Goal: Information Seeking & Learning: Find specific fact

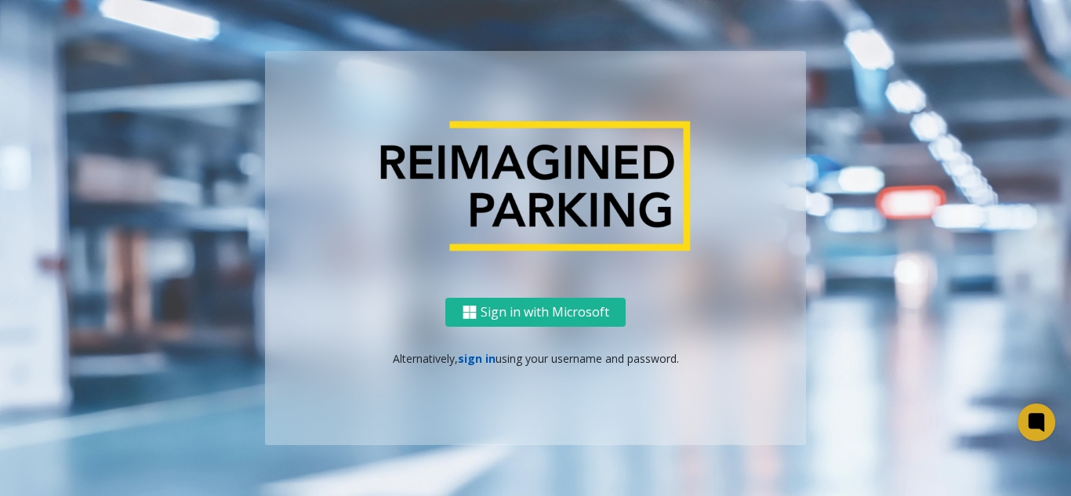
click at [461, 364] on link "sign in" at bounding box center [477, 358] width 38 height 15
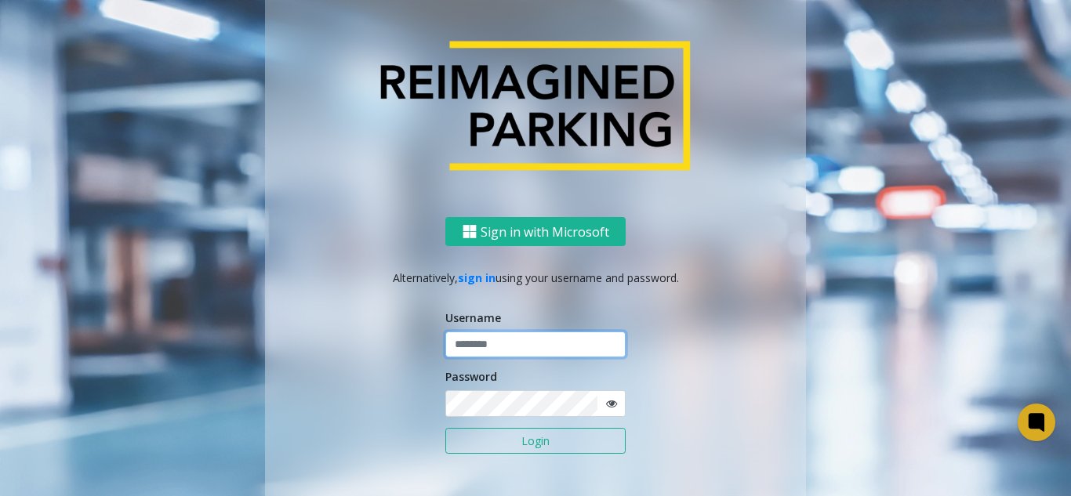
click at [543, 347] on input "text" at bounding box center [535, 345] width 180 height 27
type input "*******"
click at [445, 428] on button "Login" at bounding box center [535, 441] width 180 height 27
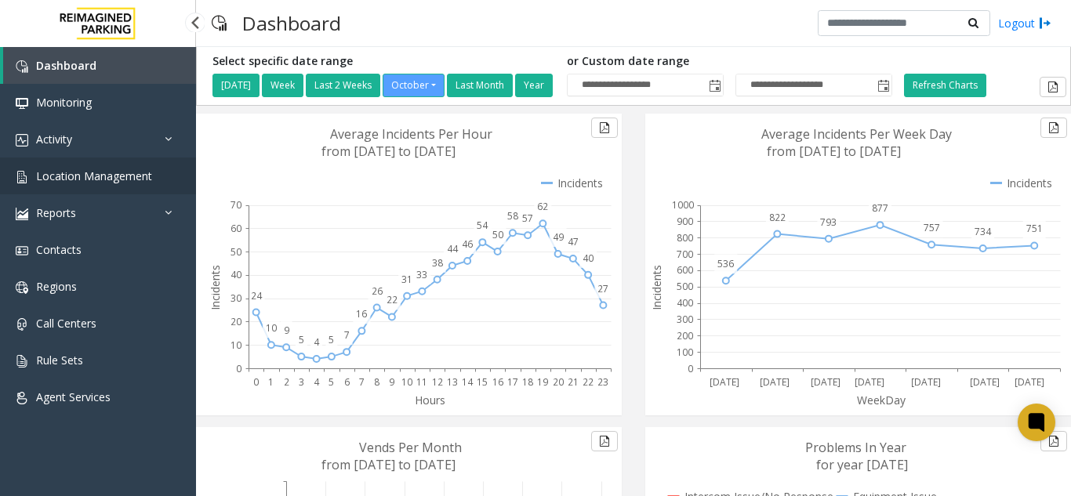
click at [139, 173] on span "Location Management" at bounding box center [94, 176] width 116 height 15
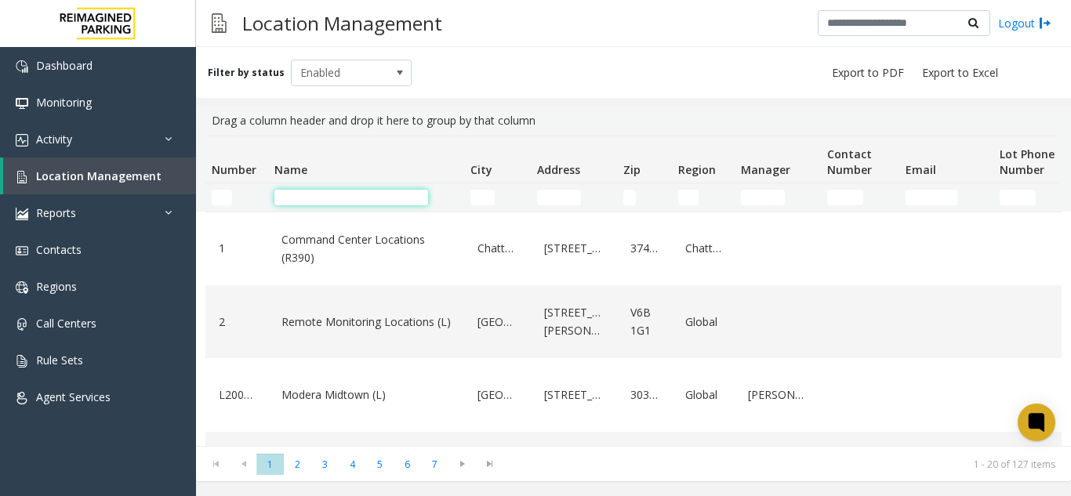
click at [361, 205] on input "Name Filter" at bounding box center [351, 198] width 154 height 16
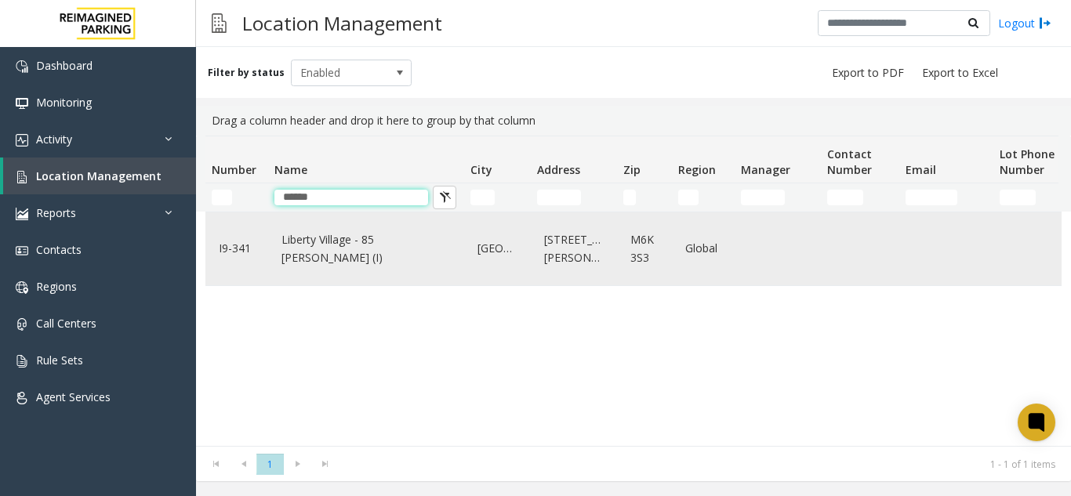
type input "******"
click at [353, 220] on div "Liberty Village - 85 [PERSON_NAME] (I)" at bounding box center [366, 249] width 177 height 60
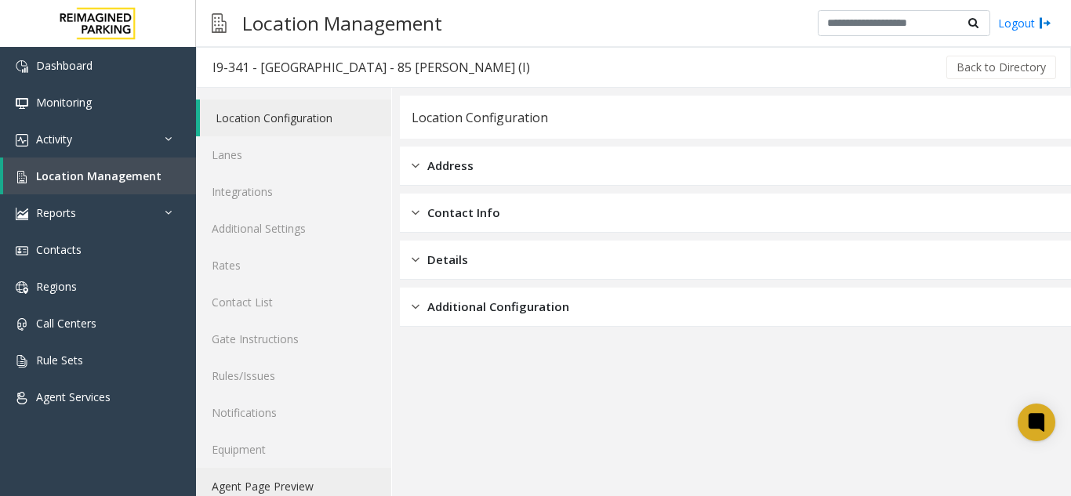
click at [286, 476] on link "Agent Page Preview" at bounding box center [293, 486] width 195 height 37
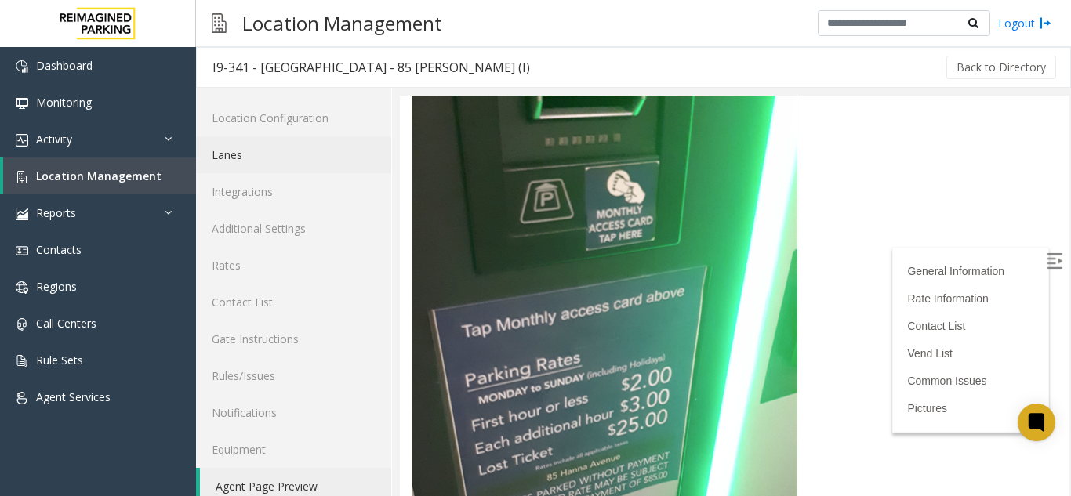
click at [295, 170] on link "Lanes" at bounding box center [293, 154] width 195 height 37
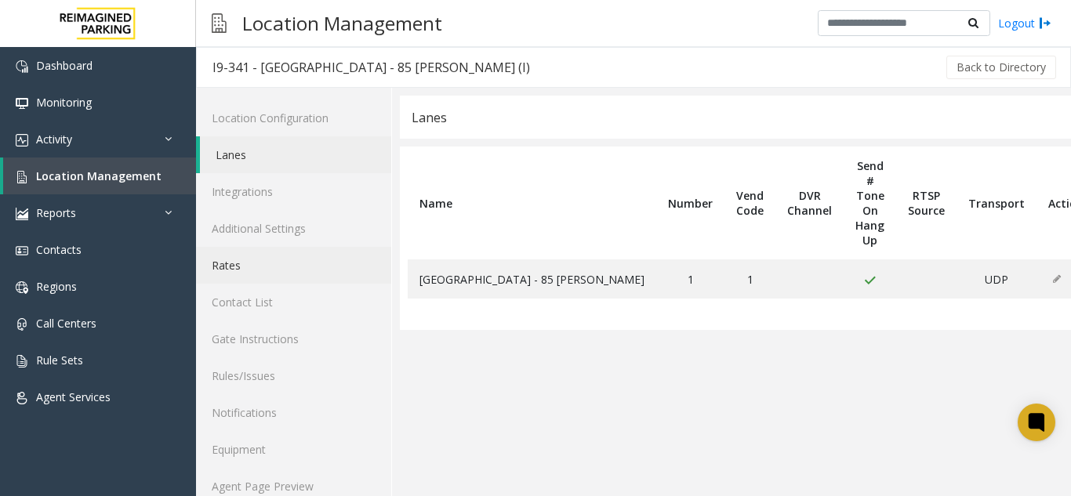
click at [312, 275] on link "Rates" at bounding box center [293, 265] width 195 height 37
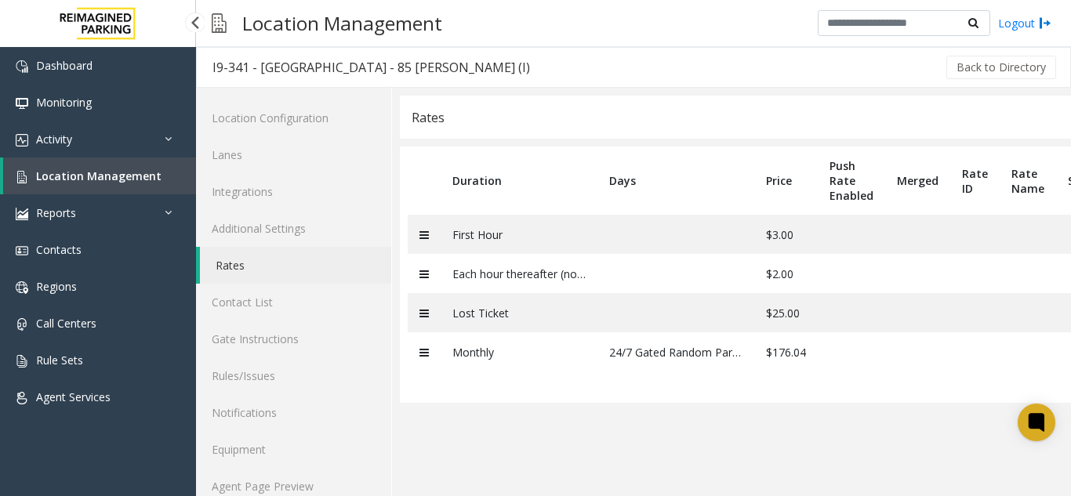
click at [140, 169] on span "Location Management" at bounding box center [98, 176] width 125 height 15
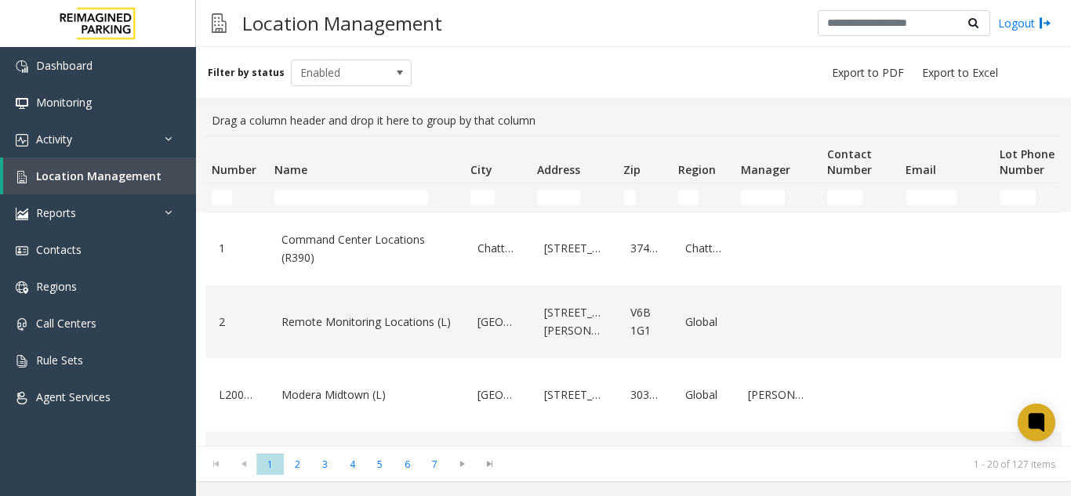
click at [348, 175] on th "Name" at bounding box center [366, 159] width 196 height 47
click at [314, 202] on input "Name Filter" at bounding box center [351, 198] width 154 height 16
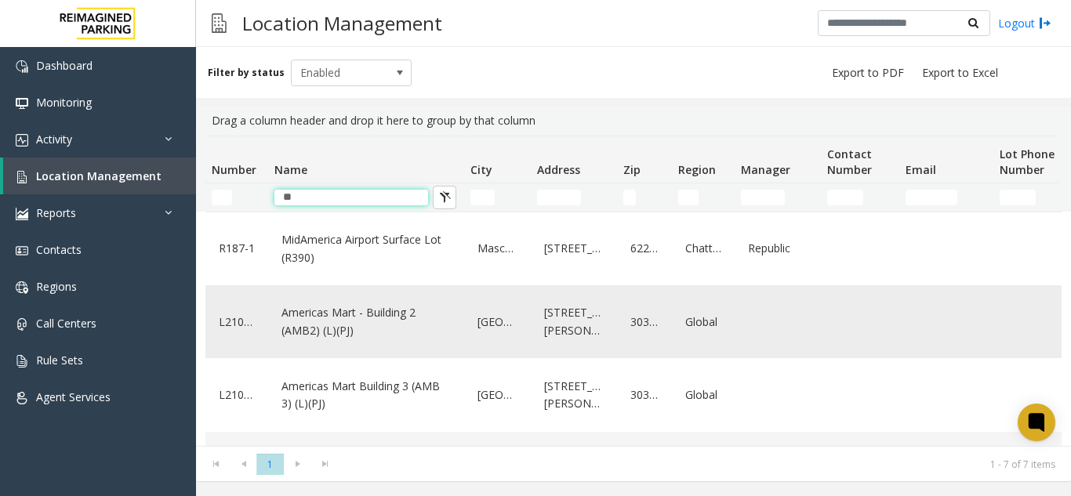
type input "**"
click at [383, 321] on link "Americas Mart - Building 2 (AMB2) (L)(PJ)" at bounding box center [366, 321] width 177 height 43
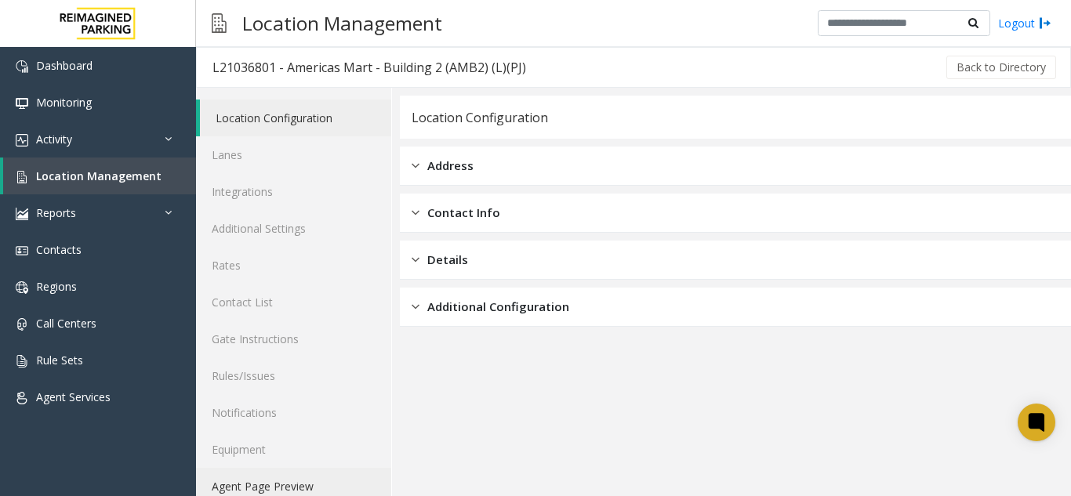
click at [271, 486] on link "Agent Page Preview" at bounding box center [293, 486] width 195 height 37
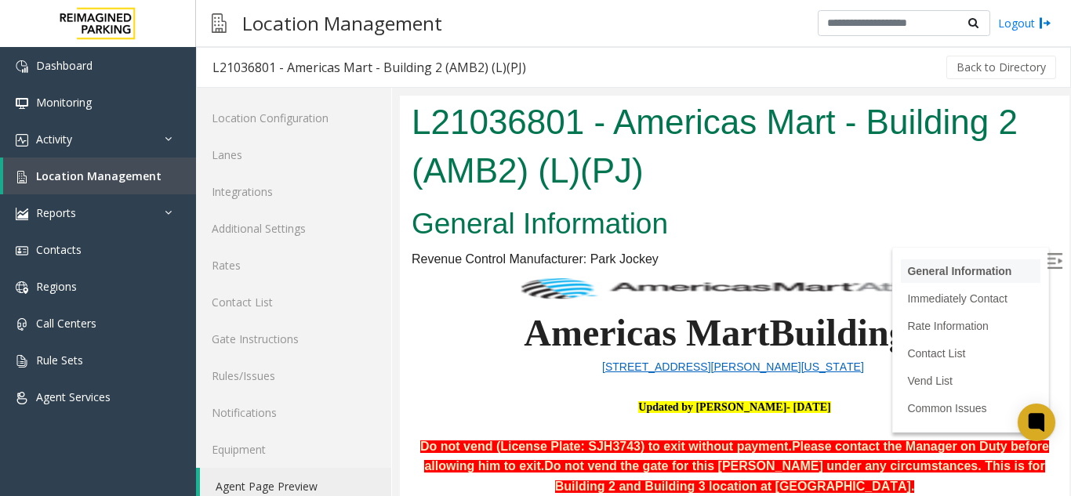
scroll to position [157, 0]
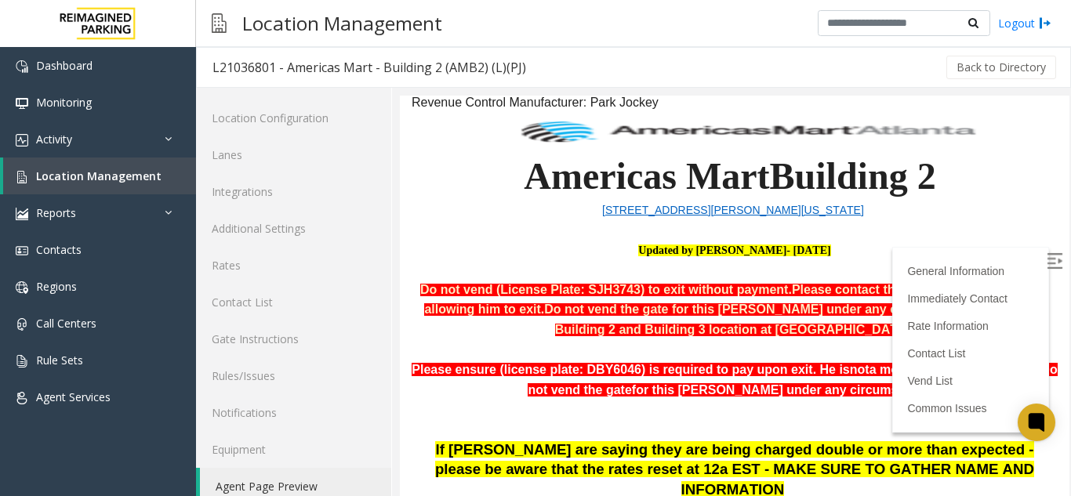
click at [1047, 255] on img at bounding box center [1055, 261] width 16 height 16
click at [79, 184] on link "Location Management" at bounding box center [99, 176] width 193 height 37
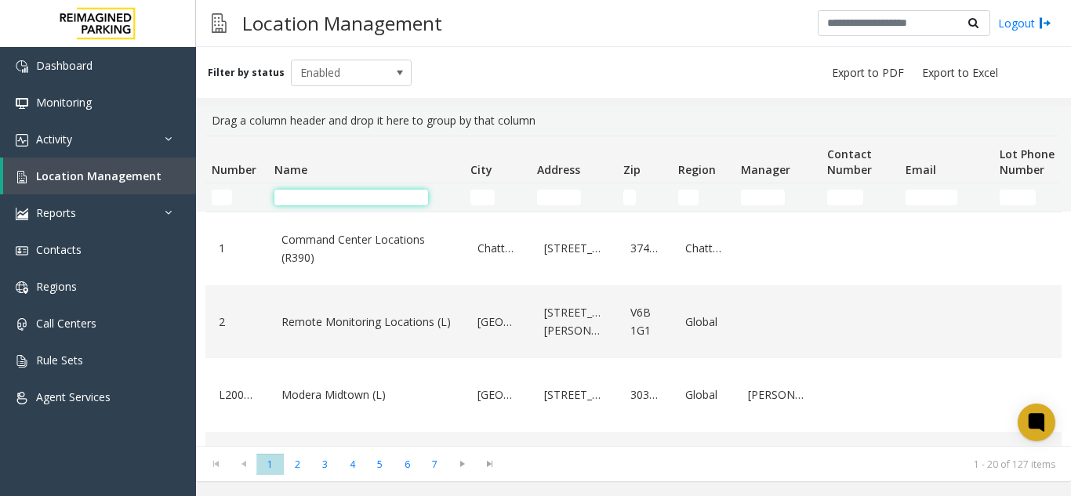
click at [382, 198] on input "Name Filter" at bounding box center [351, 198] width 154 height 16
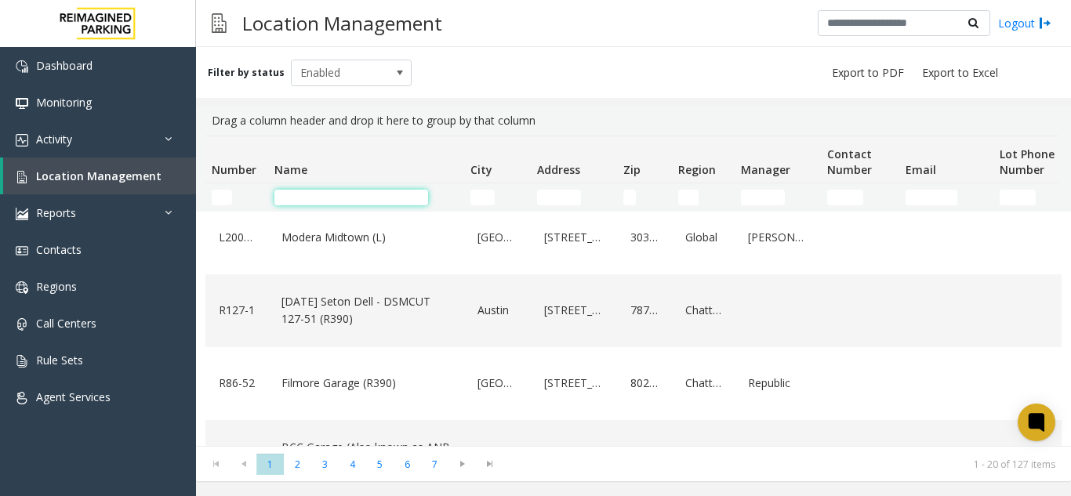
scroll to position [157, 0]
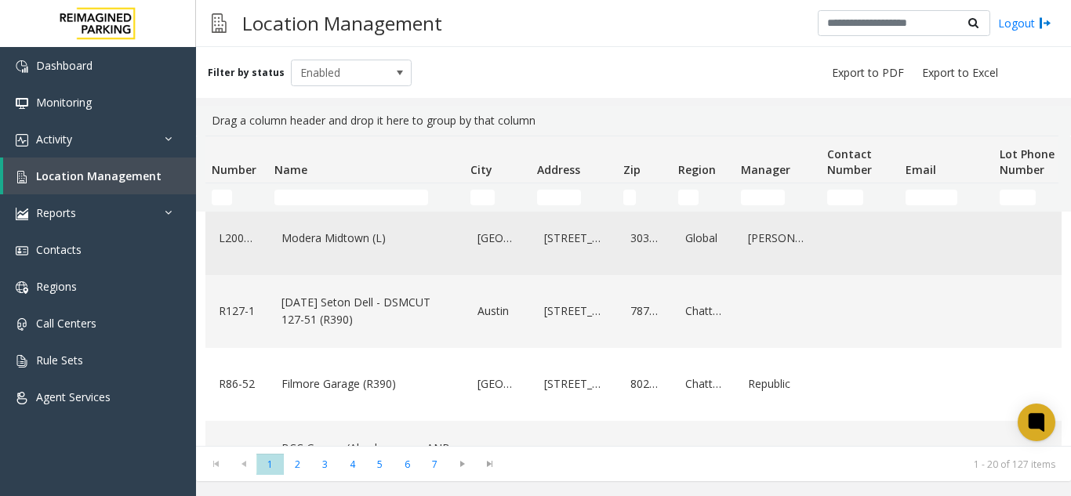
click at [401, 259] on div "Modera Midtown (L)" at bounding box center [366, 238] width 177 height 60
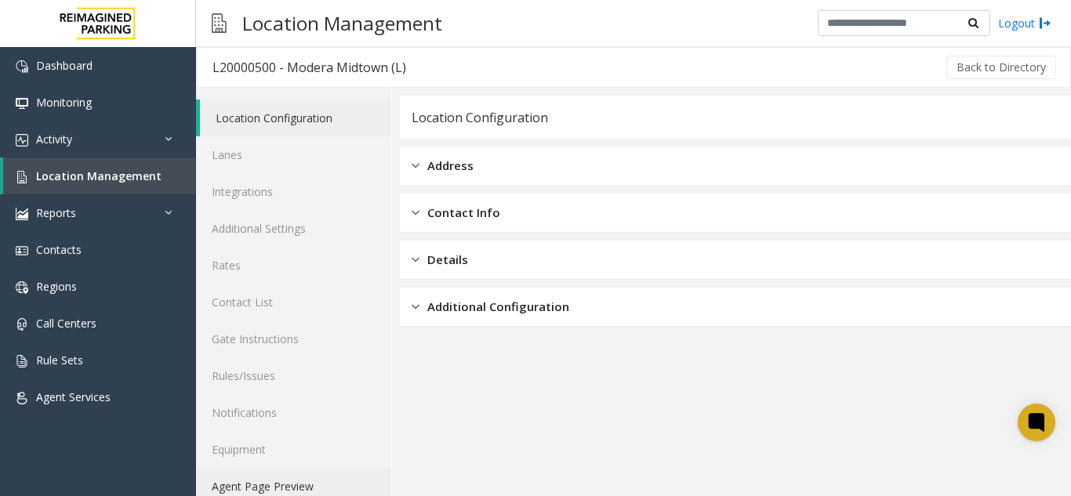
click at [296, 477] on link "Agent Page Preview" at bounding box center [293, 486] width 195 height 37
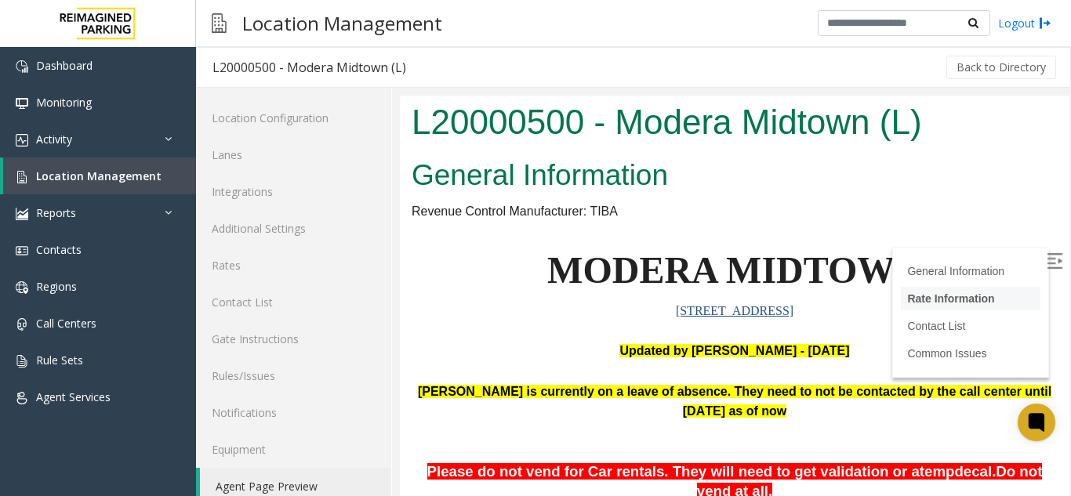
scroll to position [78, 0]
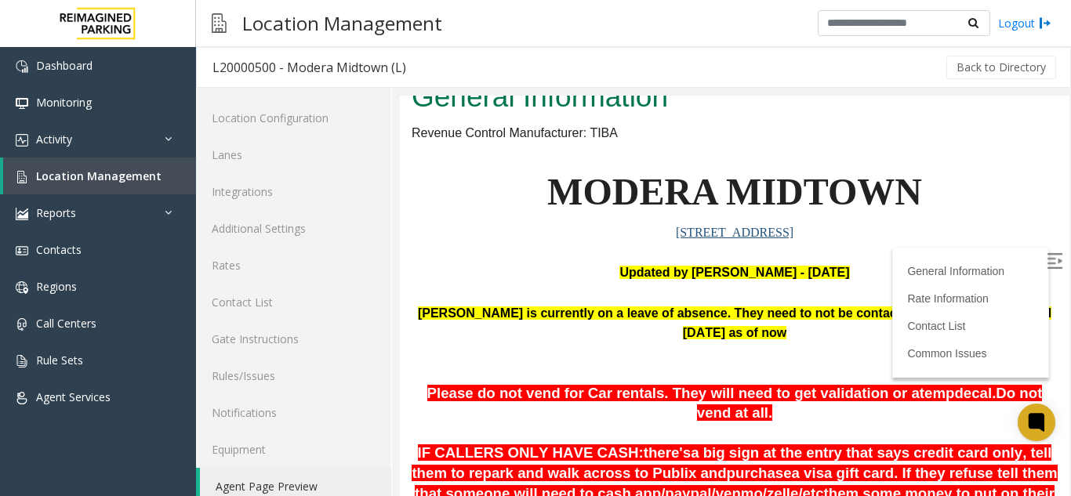
click at [1047, 267] on img at bounding box center [1055, 261] width 16 height 16
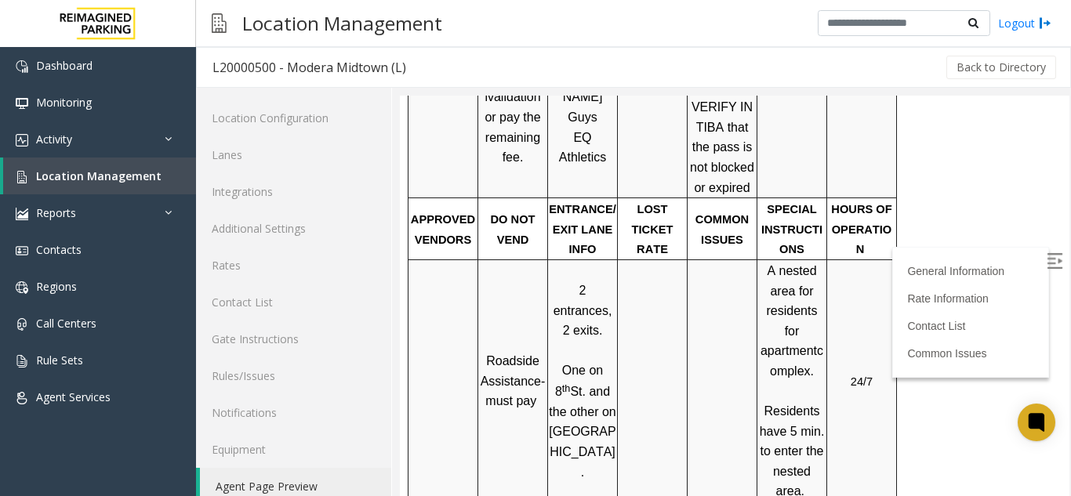
scroll to position [1098, 0]
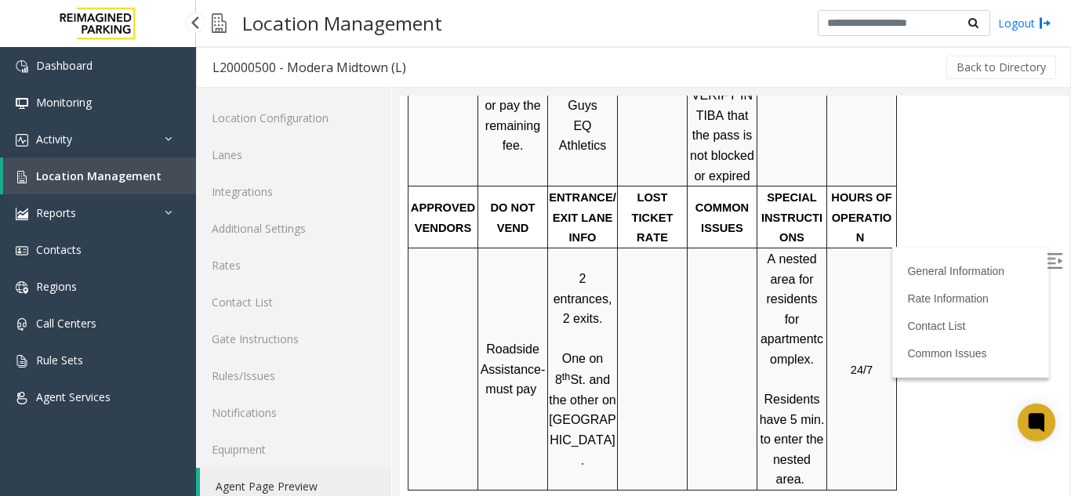
click at [153, 180] on span "Location Management" at bounding box center [98, 176] width 125 height 15
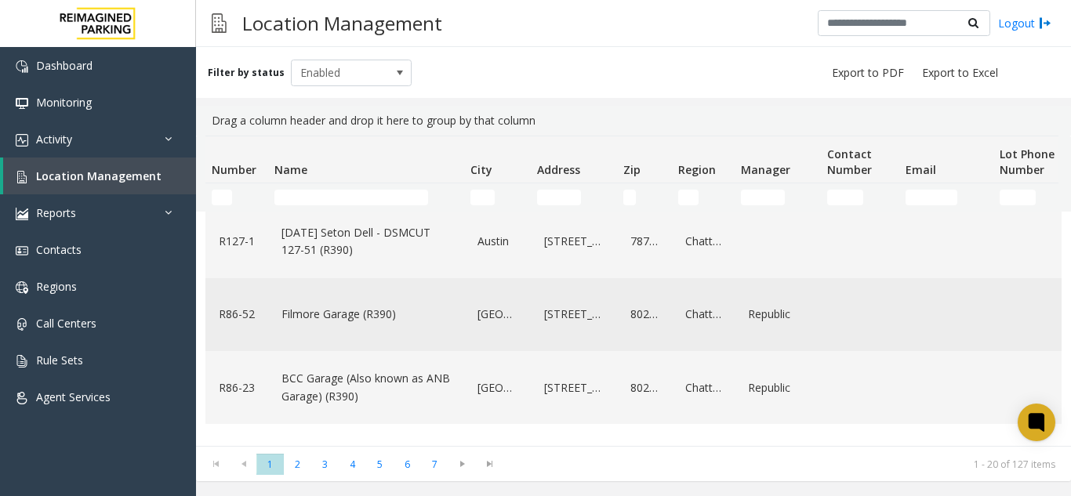
scroll to position [235, 0]
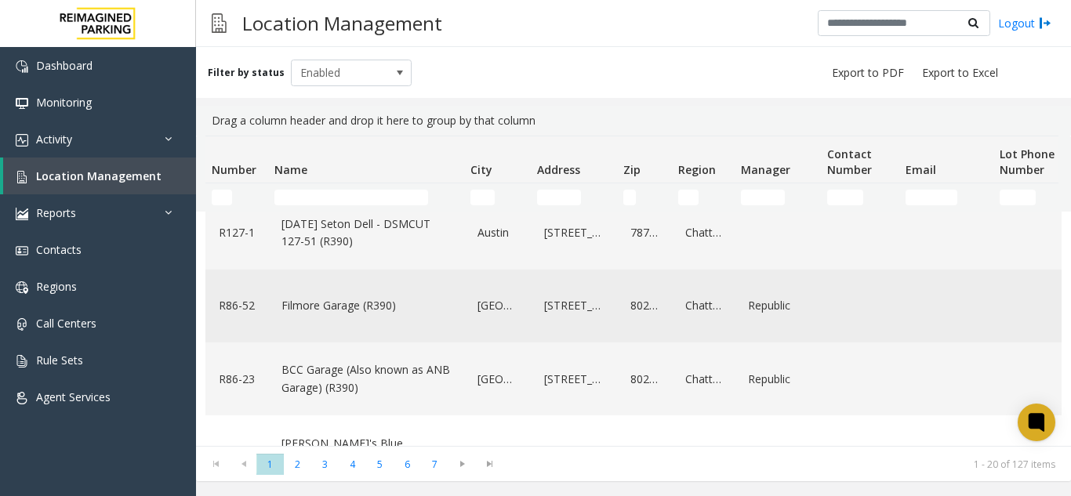
click at [428, 306] on link "Filmore Garage (R390)" at bounding box center [366, 305] width 177 height 25
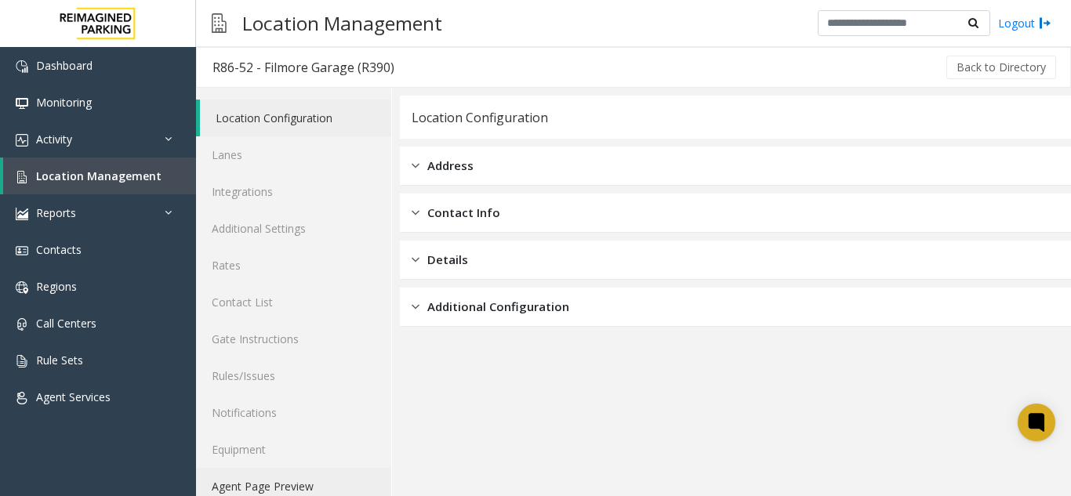
click at [323, 487] on link "Agent Page Preview" at bounding box center [293, 486] width 195 height 37
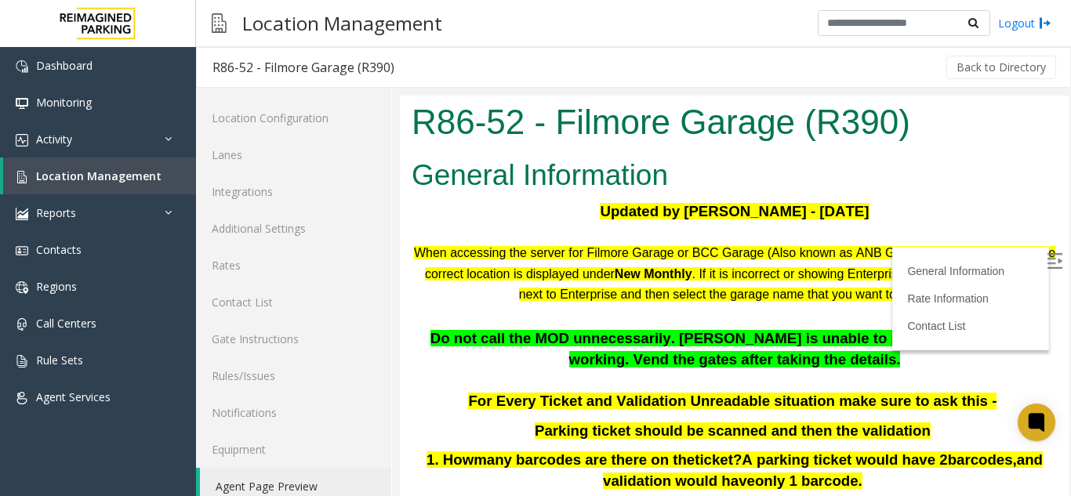
click at [1047, 263] on img at bounding box center [1055, 261] width 16 height 16
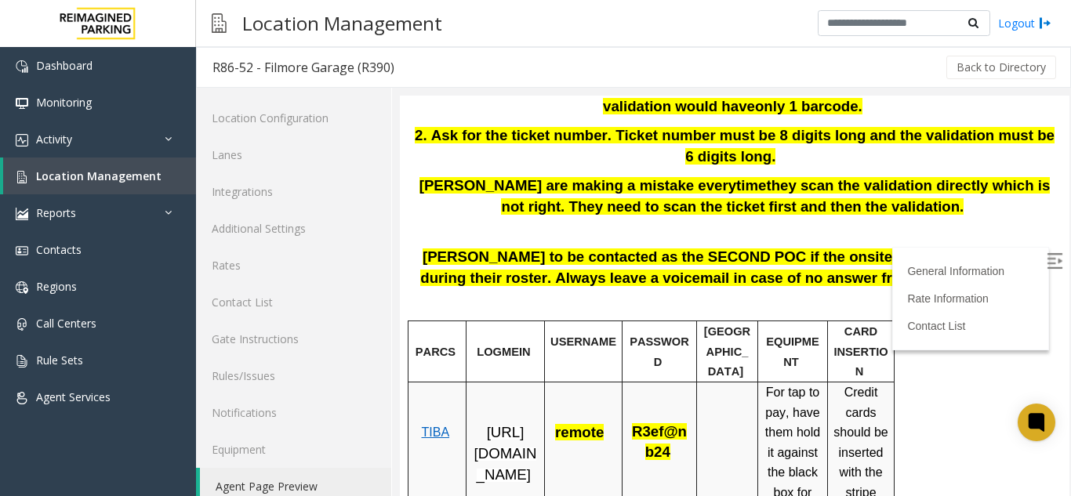
scroll to position [392, 0]
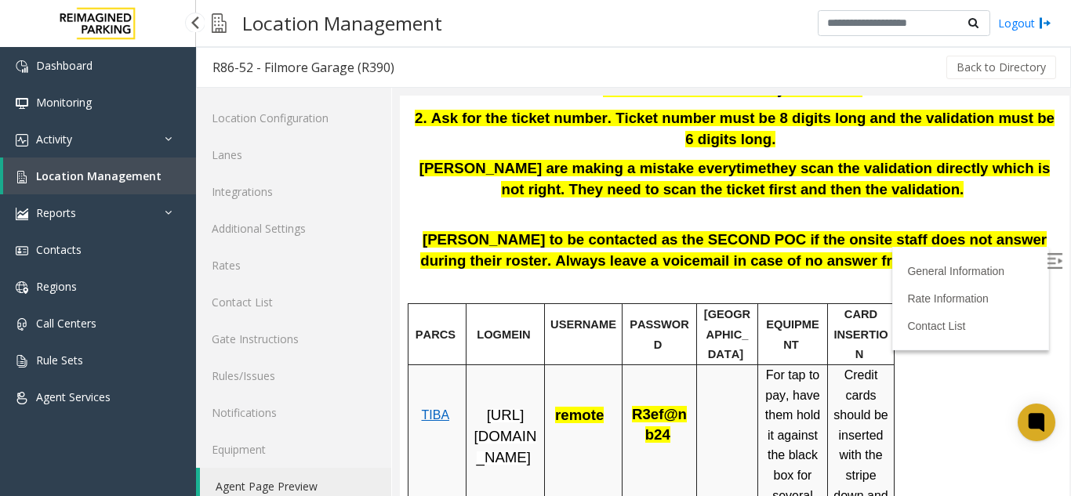
click at [118, 173] on span "Location Management" at bounding box center [98, 176] width 125 height 15
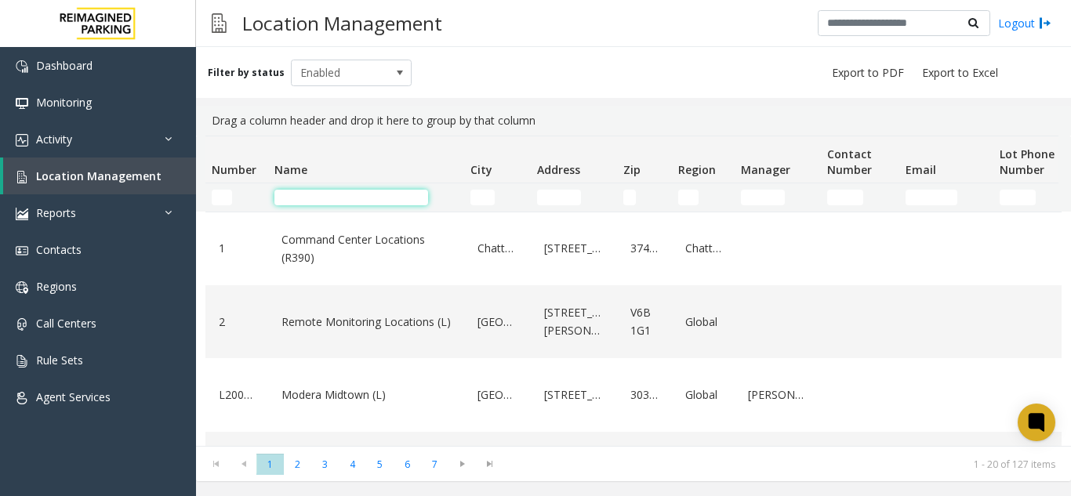
click at [296, 203] on input "Name Filter" at bounding box center [351, 198] width 154 height 16
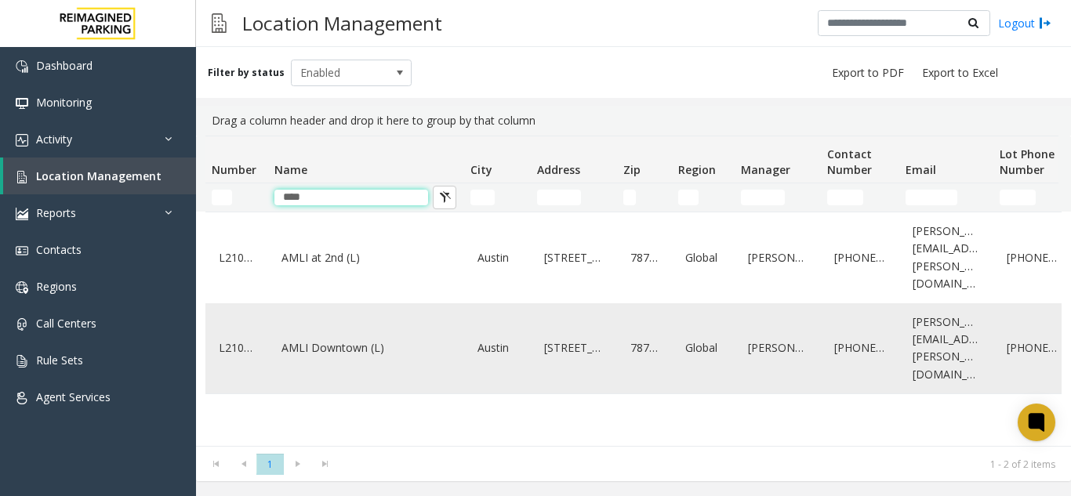
type input "****"
click at [380, 336] on link "AMLI Downtown (L)" at bounding box center [366, 348] width 177 height 25
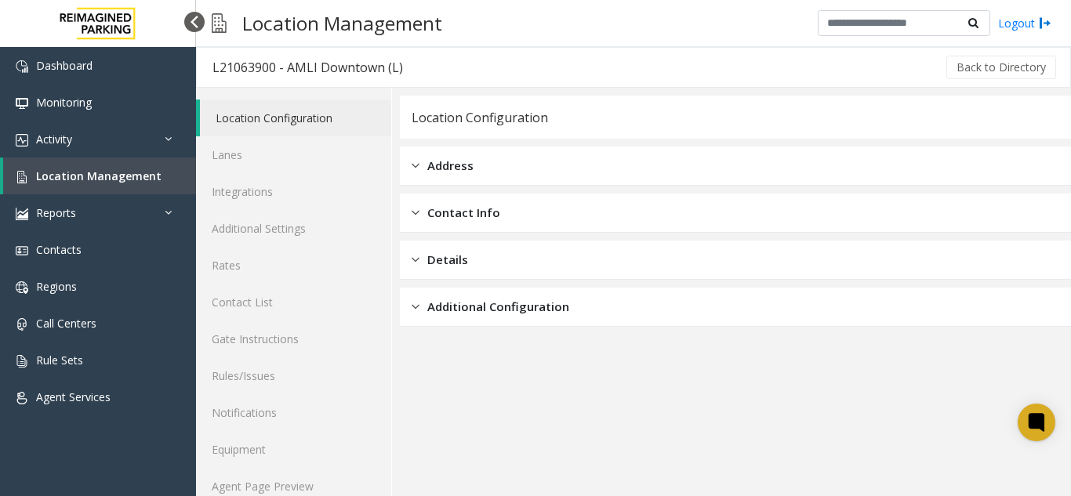
click at [193, 20] on div at bounding box center [194, 22] width 20 height 20
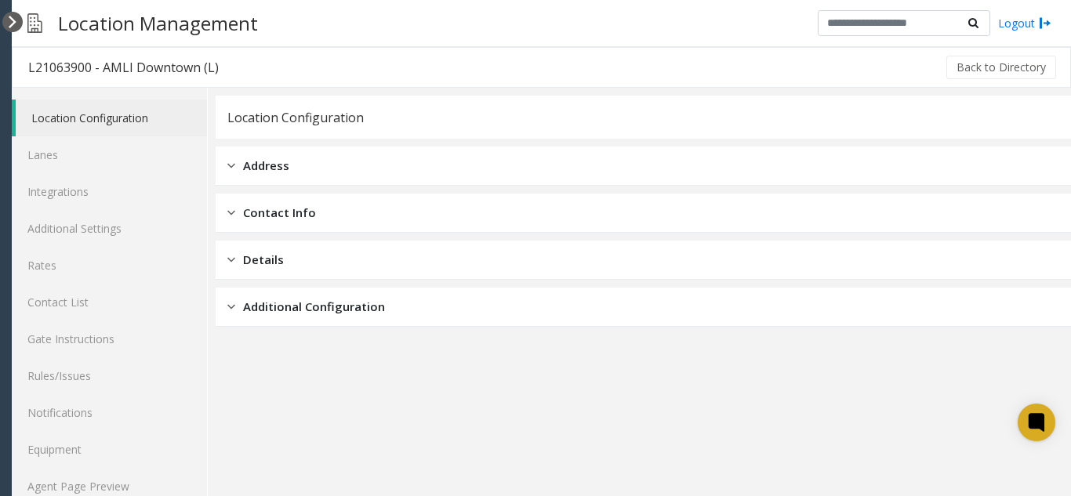
click at [13, 25] on div at bounding box center [12, 22] width 20 height 20
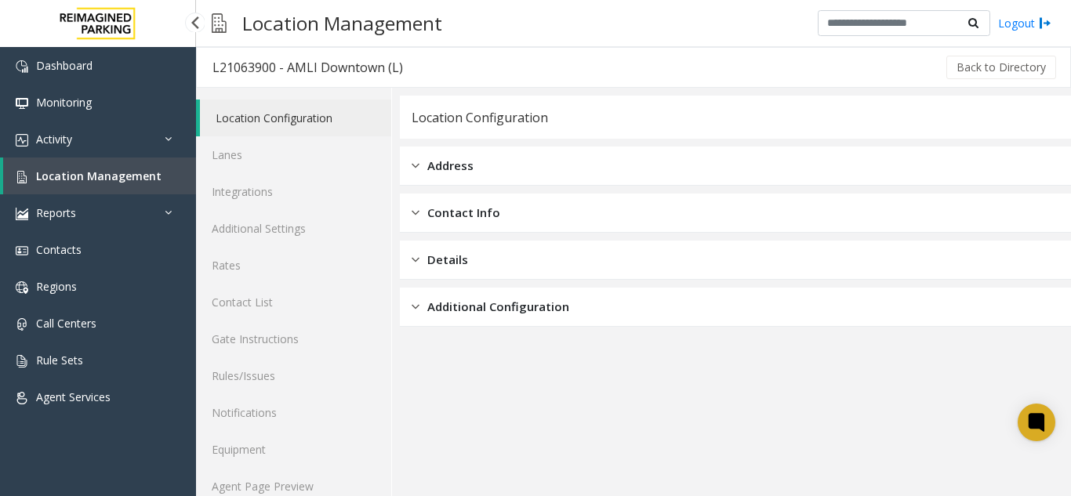
click at [71, 173] on span "Location Management" at bounding box center [98, 176] width 125 height 15
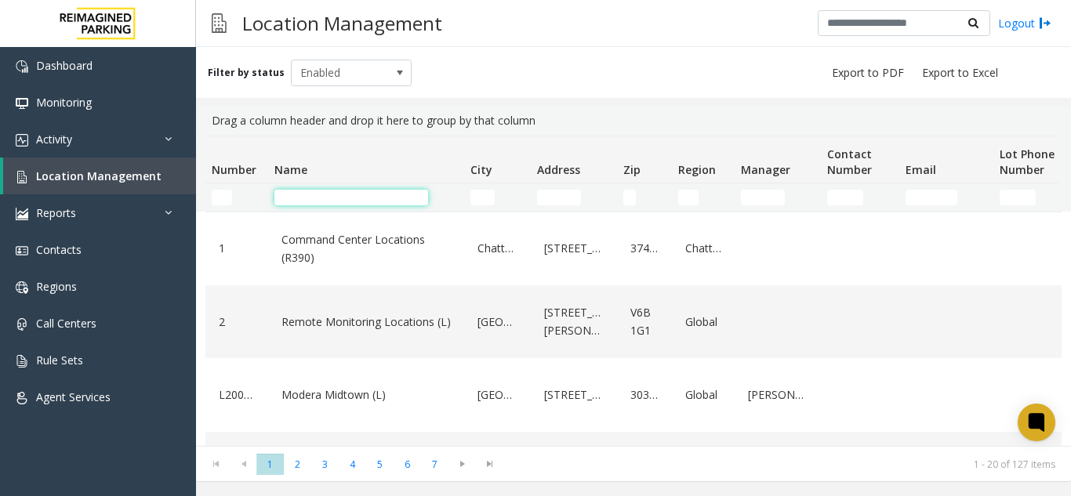
click at [376, 194] on input "Name Filter" at bounding box center [351, 198] width 154 height 16
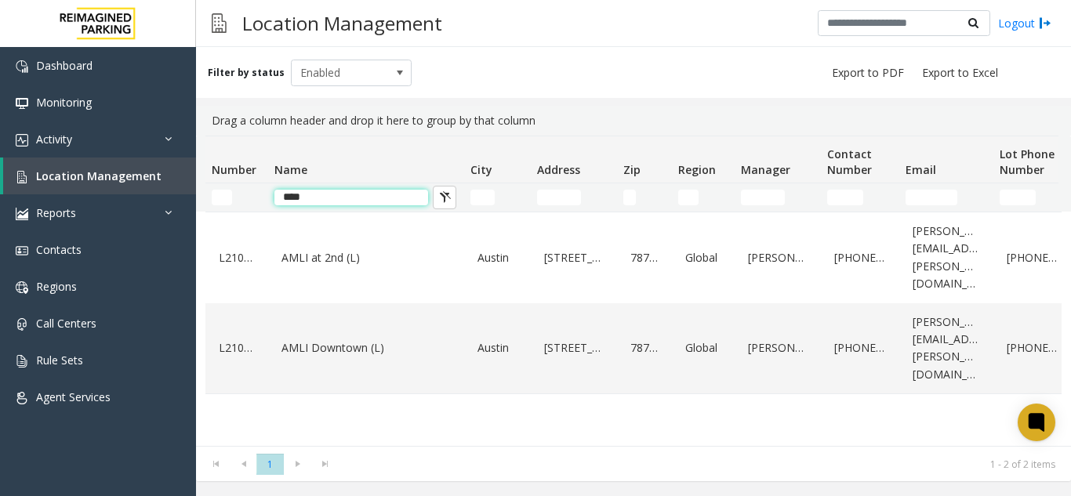
click at [354, 200] on input "****" at bounding box center [351, 198] width 154 height 16
type input "*"
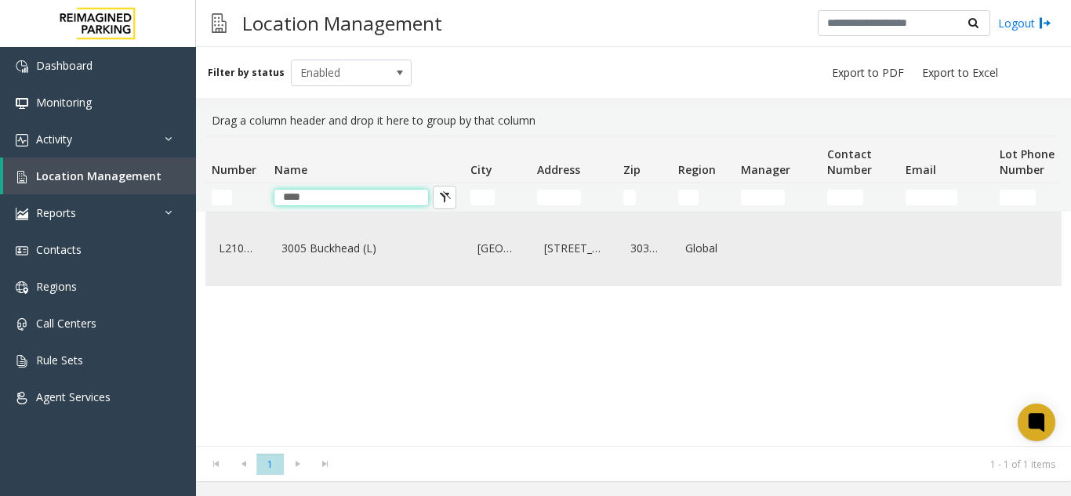
type input "****"
click at [392, 238] on div "3005 Buckhead (L)" at bounding box center [366, 249] width 177 height 60
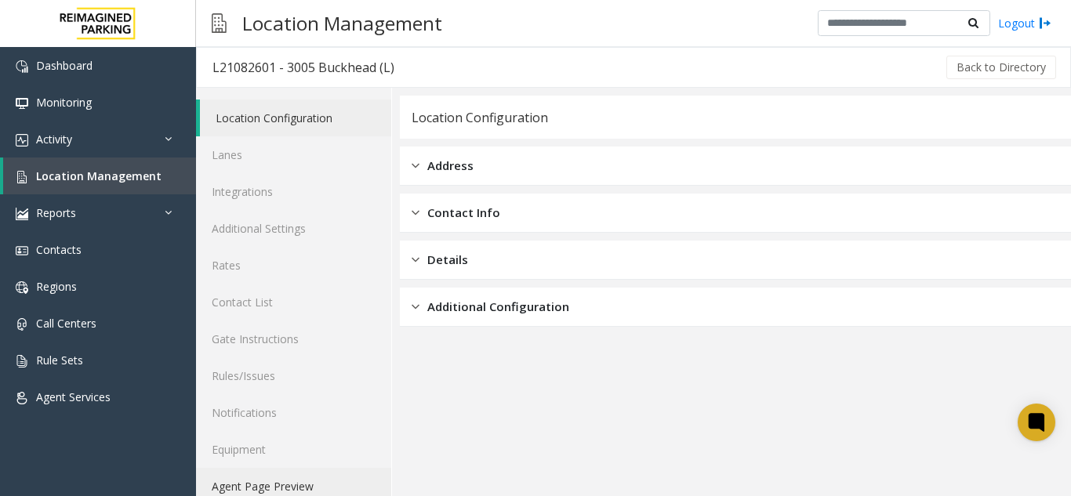
click at [303, 489] on link "Agent Page Preview" at bounding box center [293, 486] width 195 height 37
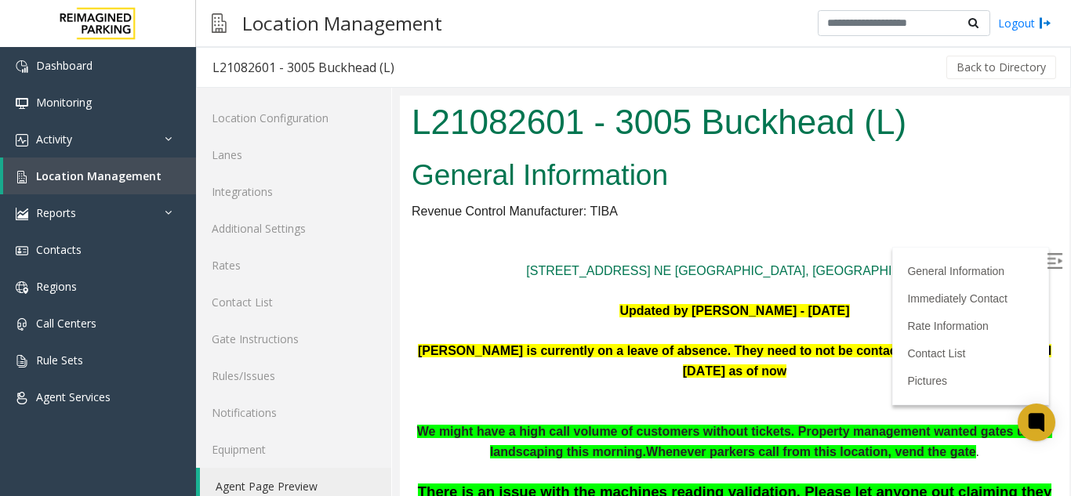
click at [1044, 271] on label at bounding box center [1056, 264] width 24 height 24
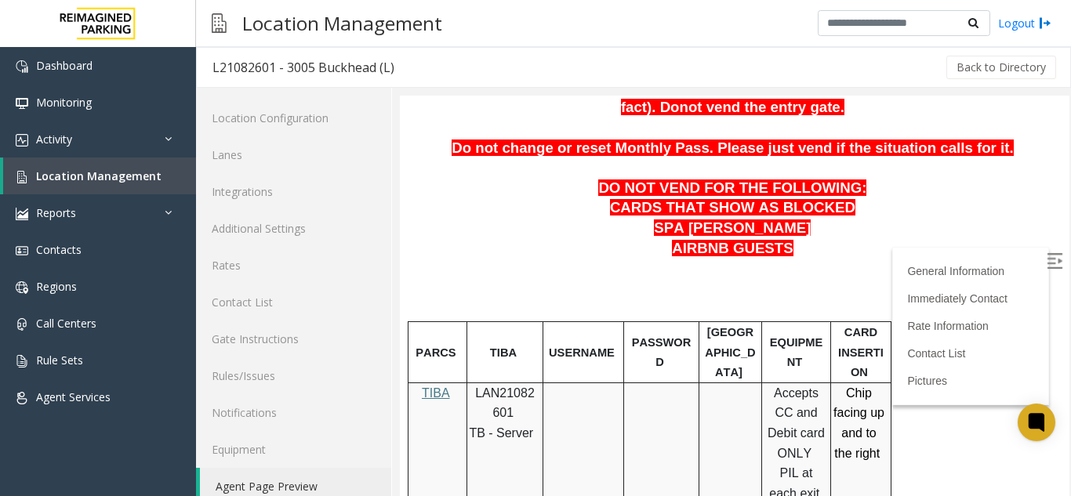
scroll to position [718, 0]
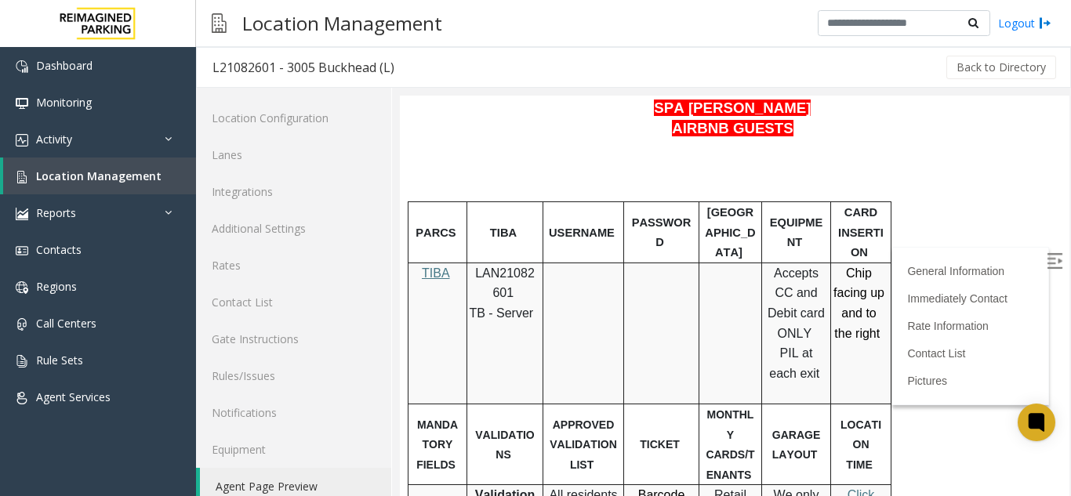
drag, startPoint x: 1051, startPoint y: 166, endPoint x: 1469, endPoint y: 296, distance: 437.7
drag, startPoint x: 476, startPoint y: 279, endPoint x: 533, endPoint y: 288, distance: 57.9
click at [533, 288] on p "LAN21082601" at bounding box center [505, 283] width 64 height 40
copy p "LAN21082601"
click at [440, 278] on span "TIBA" at bounding box center [436, 273] width 28 height 13
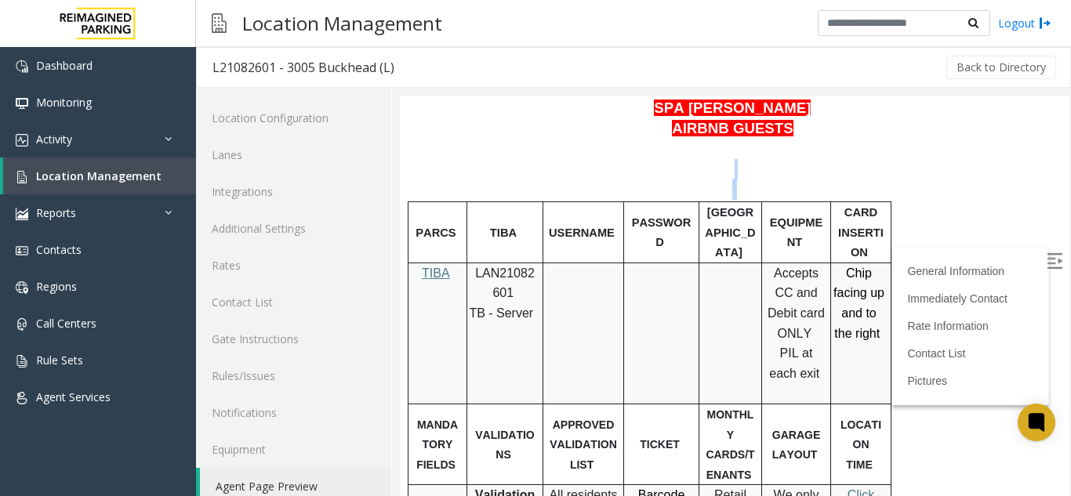
drag, startPoint x: 1041, startPoint y: 199, endPoint x: 1038, endPoint y: 173, distance: 26.8
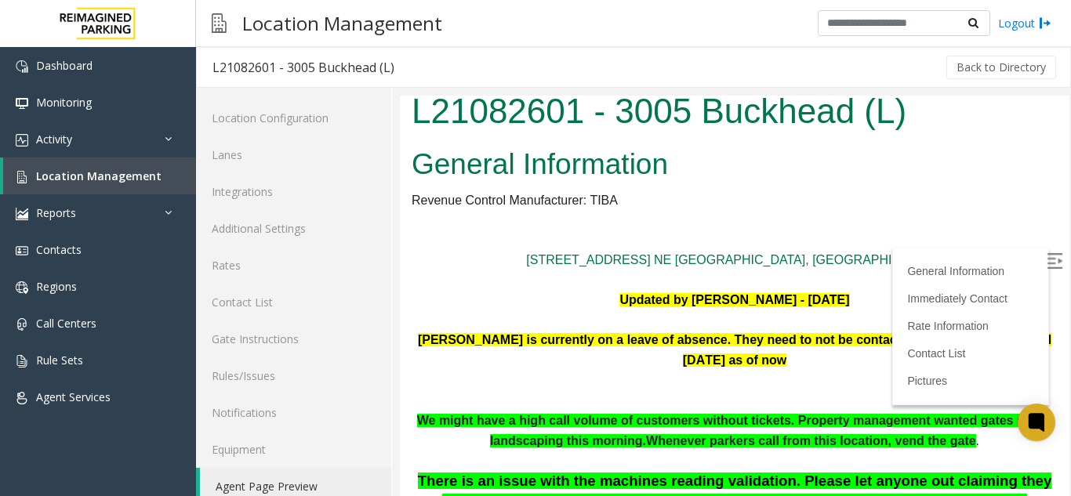
scroll to position [0, 0]
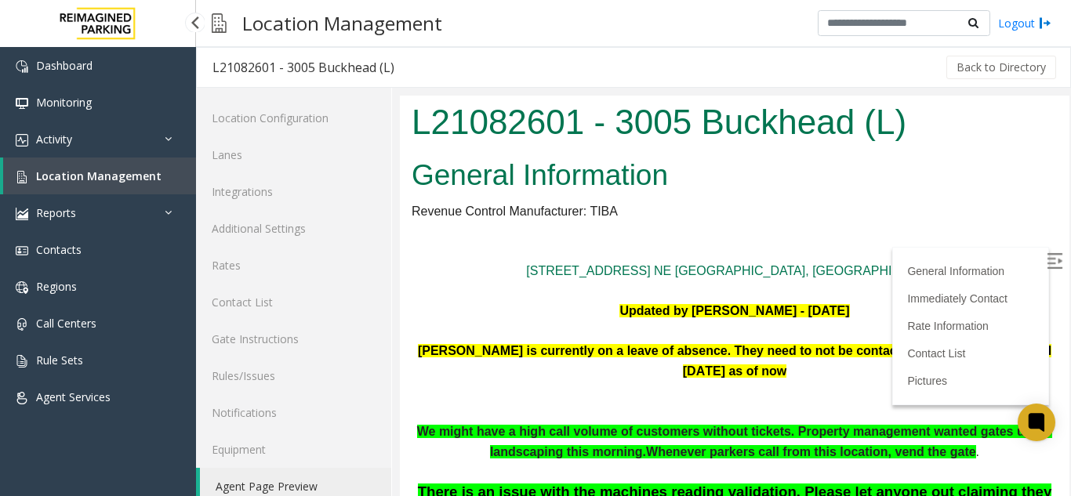
click at [142, 178] on span "Location Management" at bounding box center [98, 176] width 125 height 15
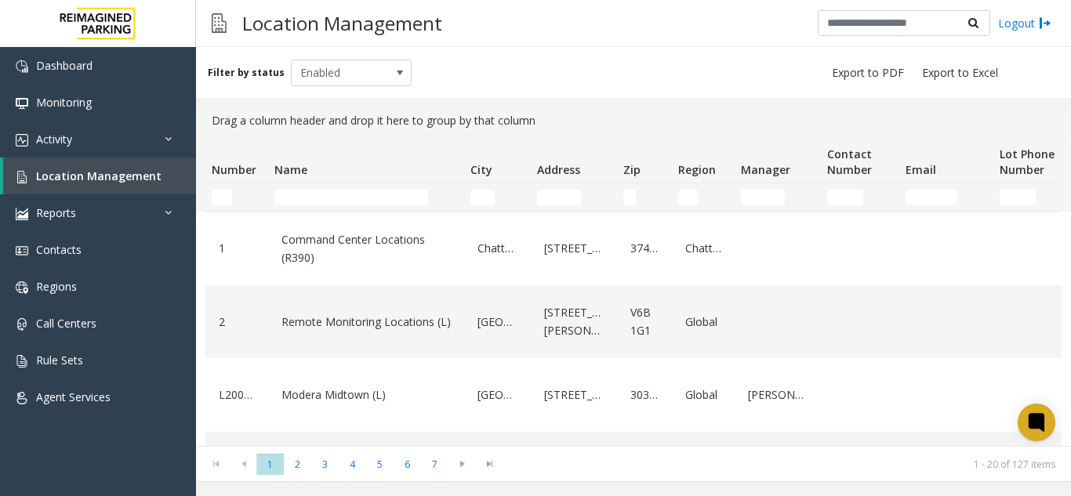
click at [369, 206] on td "Name Filter" at bounding box center [366, 197] width 196 height 28
click at [372, 198] on input "Name Filter" at bounding box center [351, 198] width 154 height 16
click at [324, 200] on input "Name Filter" at bounding box center [351, 198] width 154 height 16
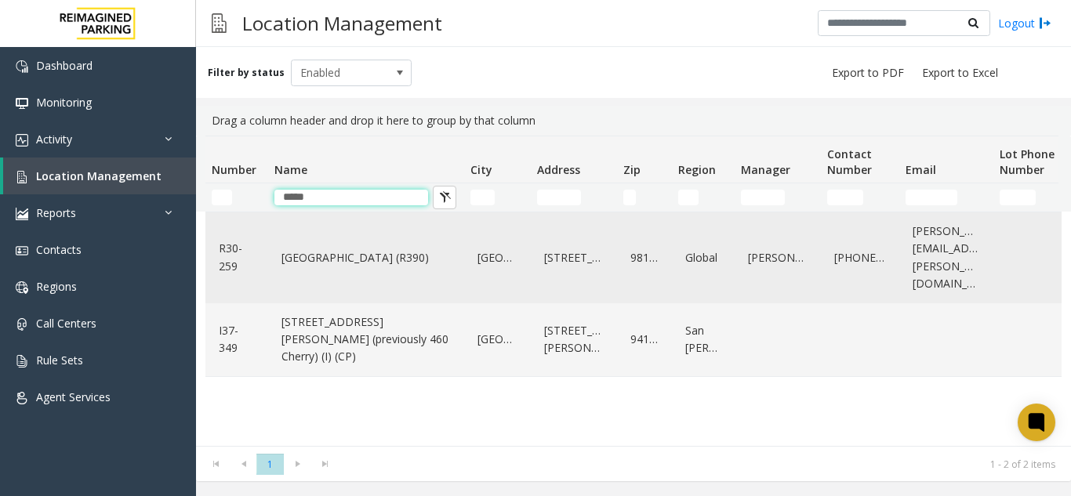
type input "*****"
click at [373, 256] on link "[GEOGRAPHIC_DATA] (R390)" at bounding box center [366, 257] width 177 height 25
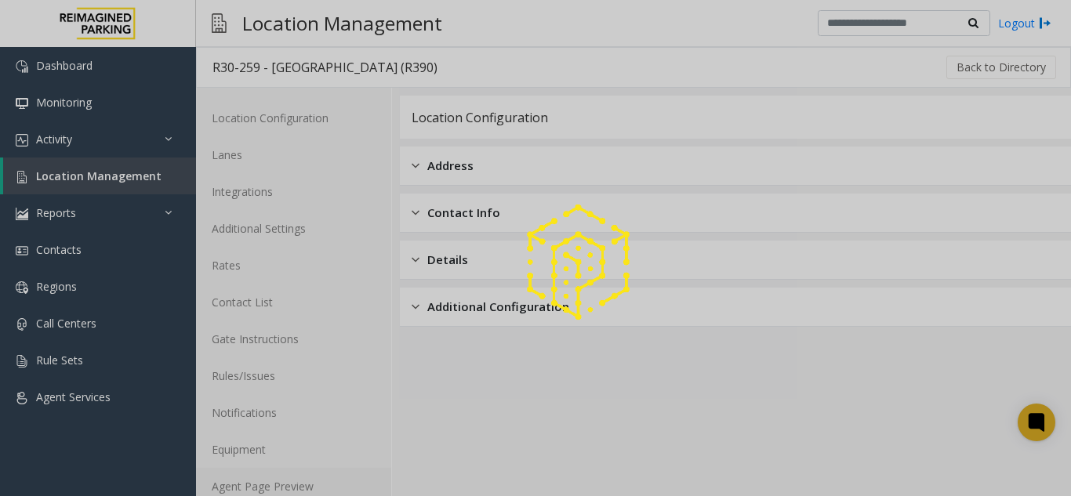
click at [271, 481] on link "Agent Page Preview" at bounding box center [293, 486] width 195 height 37
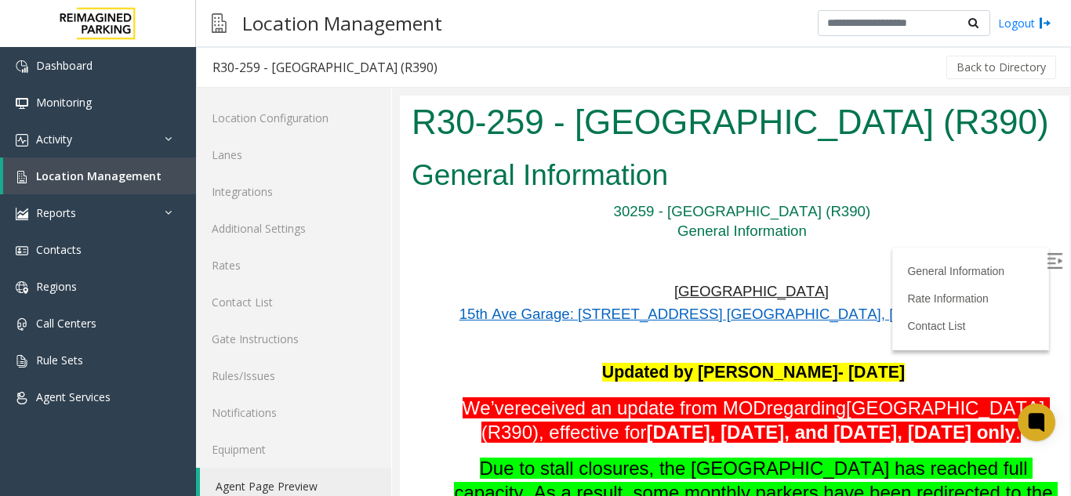
click at [1047, 263] on img at bounding box center [1055, 261] width 16 height 16
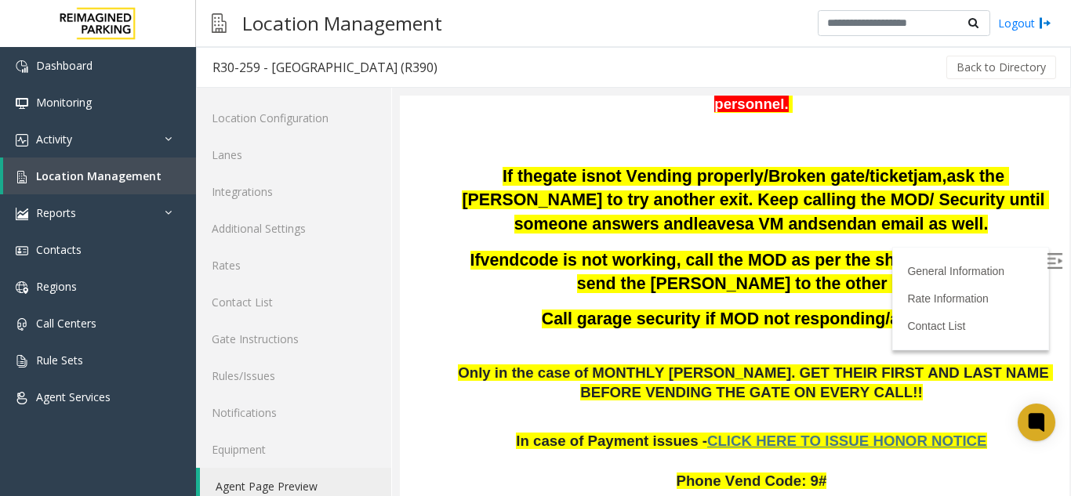
scroll to position [561, 0]
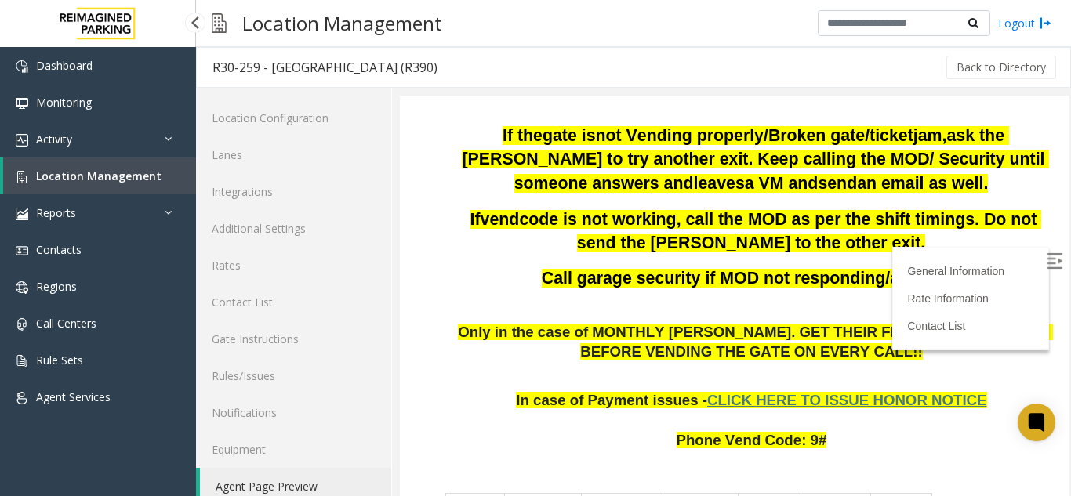
click at [125, 177] on span "Location Management" at bounding box center [98, 176] width 125 height 15
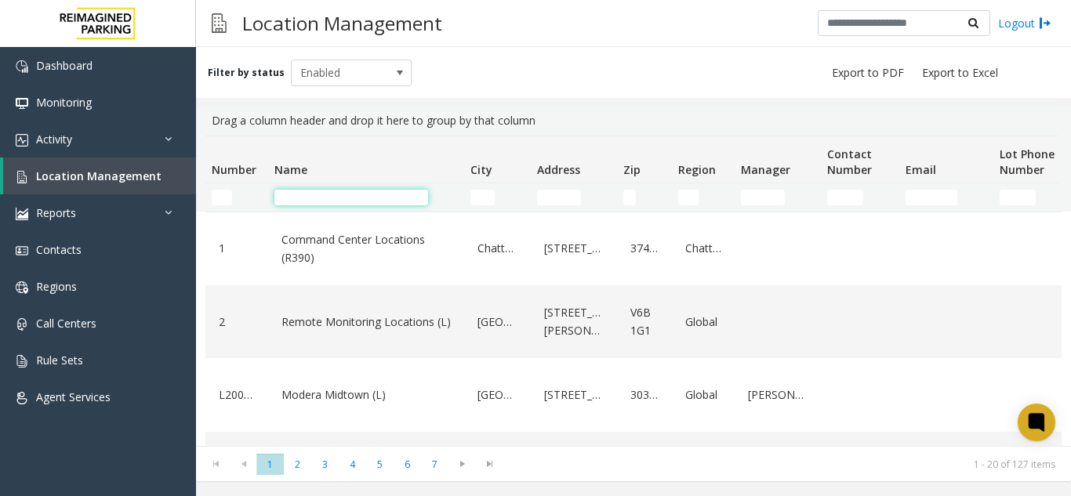
click at [399, 196] on input "Name Filter" at bounding box center [351, 198] width 154 height 16
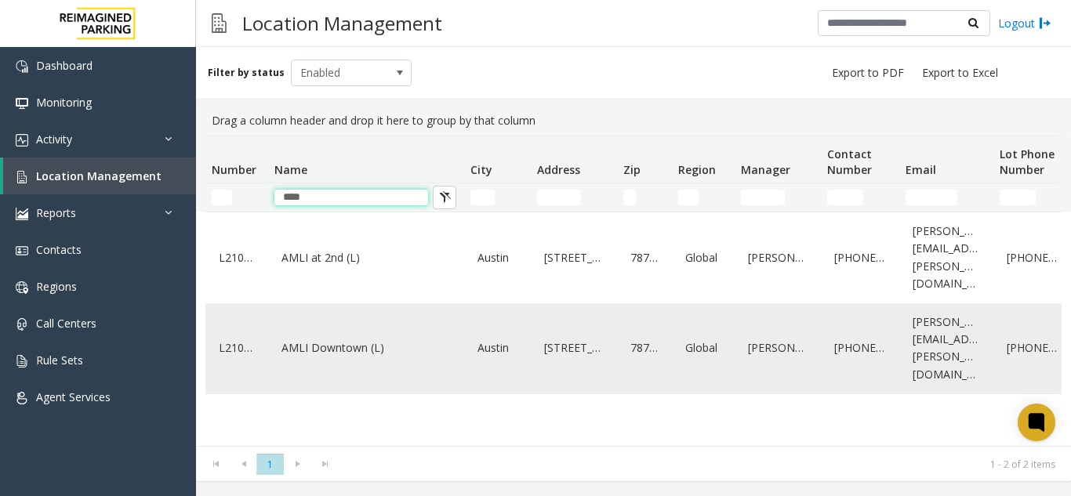
type input "****"
click at [351, 336] on link "AMLI Downtown (L)" at bounding box center [366, 348] width 177 height 25
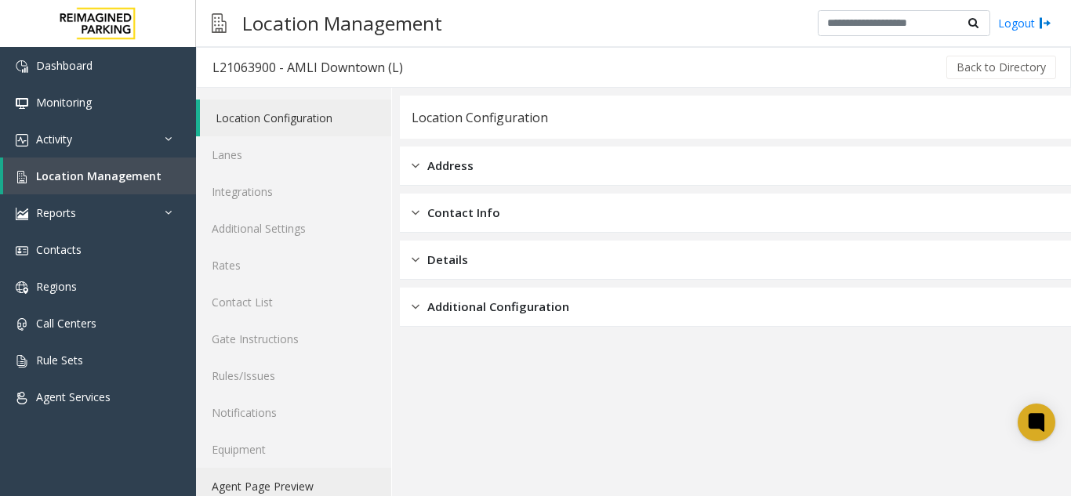
click at [294, 487] on link "Agent Page Preview" at bounding box center [293, 486] width 195 height 37
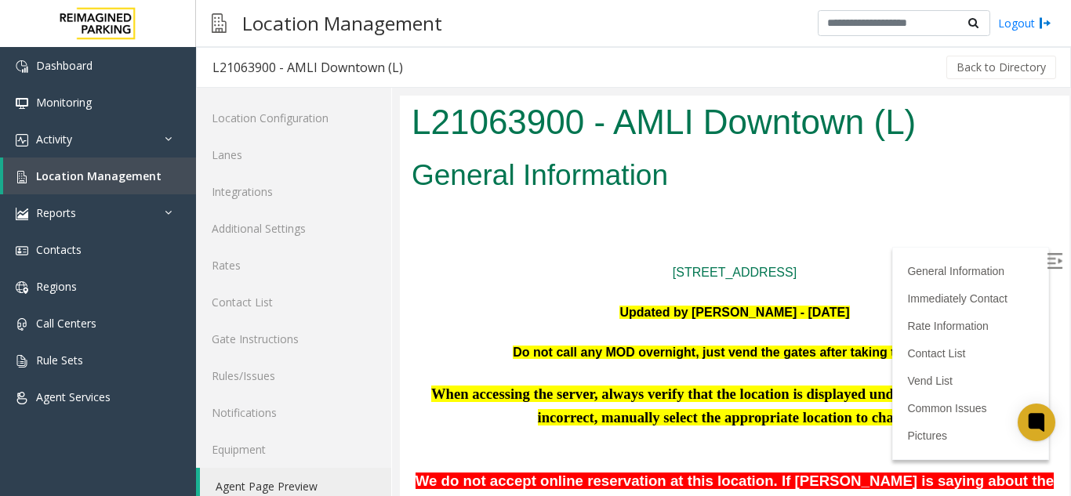
click at [1044, 258] on label at bounding box center [1056, 264] width 24 height 24
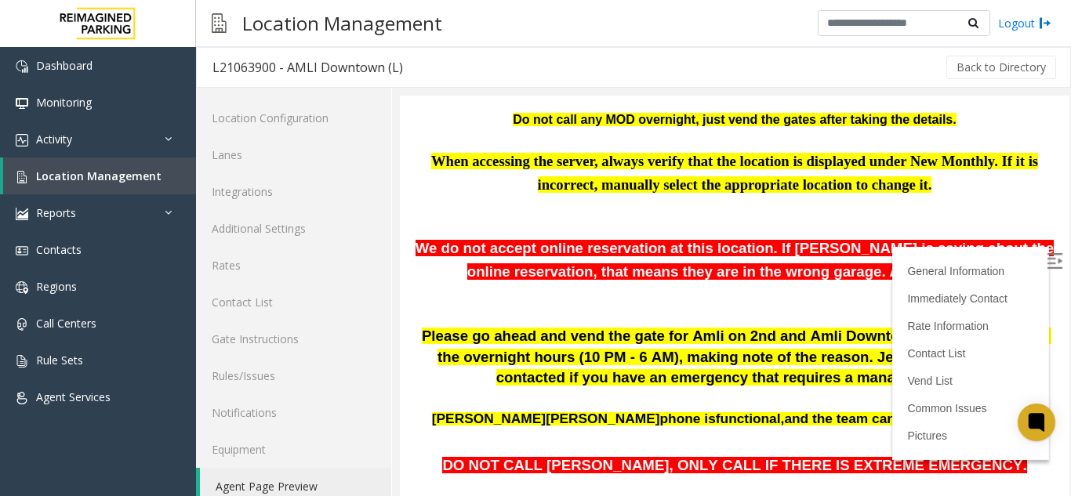
scroll to position [197, 0]
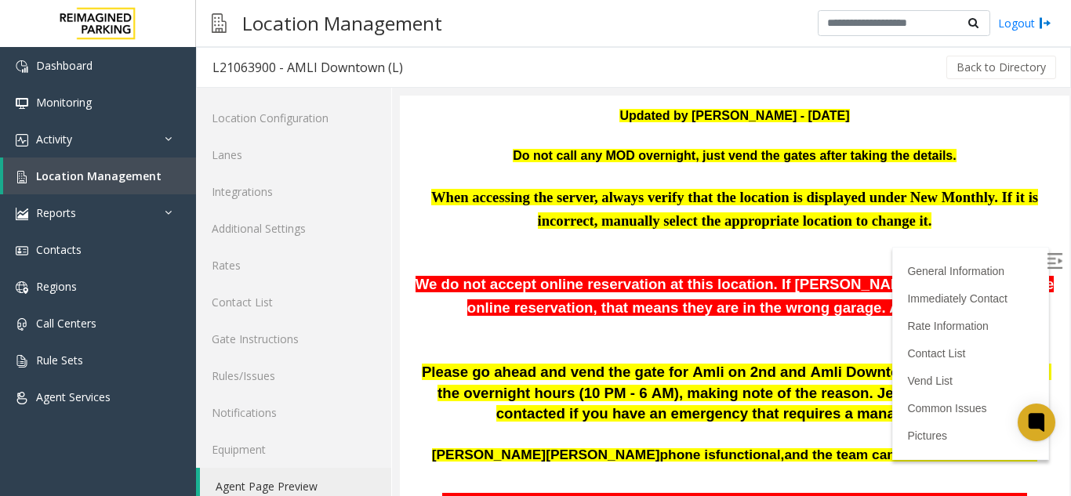
click at [826, 247] on p at bounding box center [735, 243] width 646 height 20
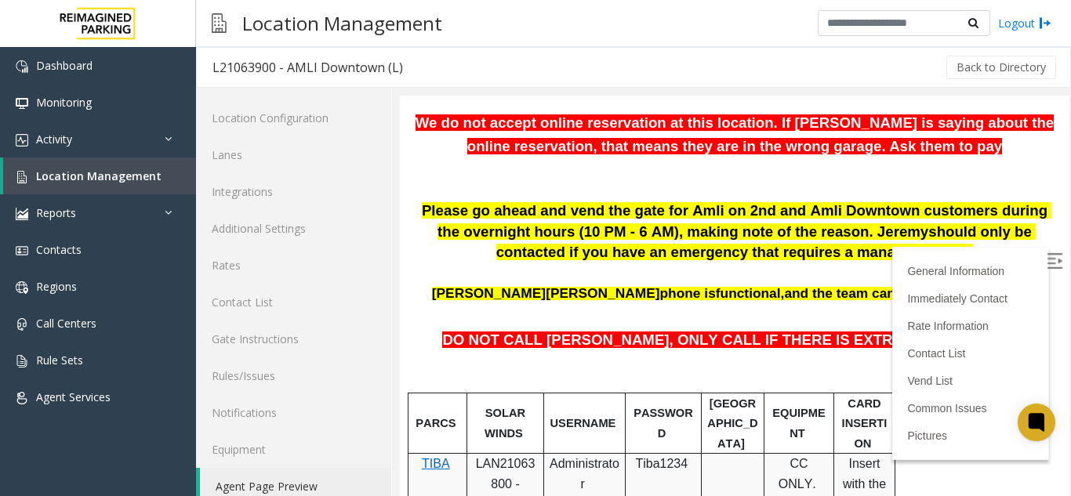
scroll to position [242, 0]
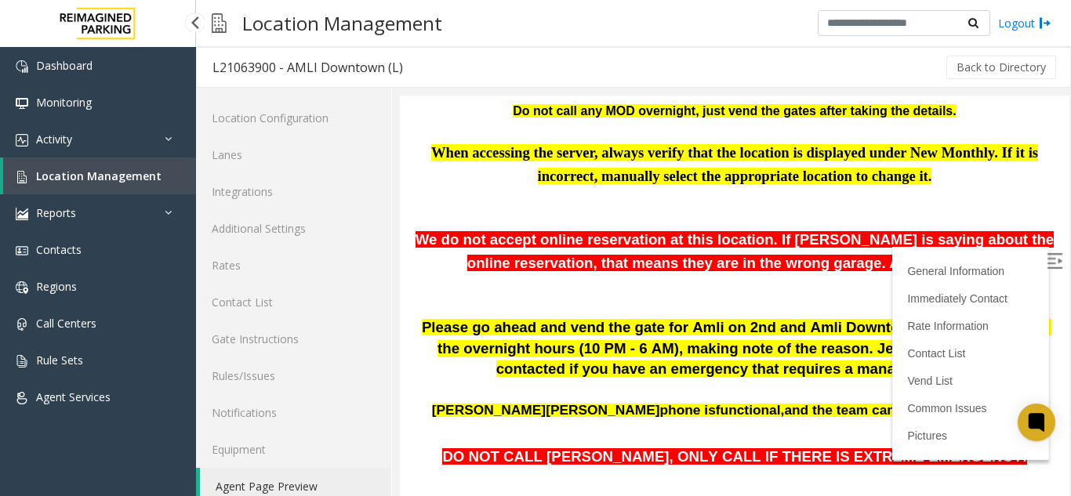
click at [88, 180] on span "Location Management" at bounding box center [98, 176] width 125 height 15
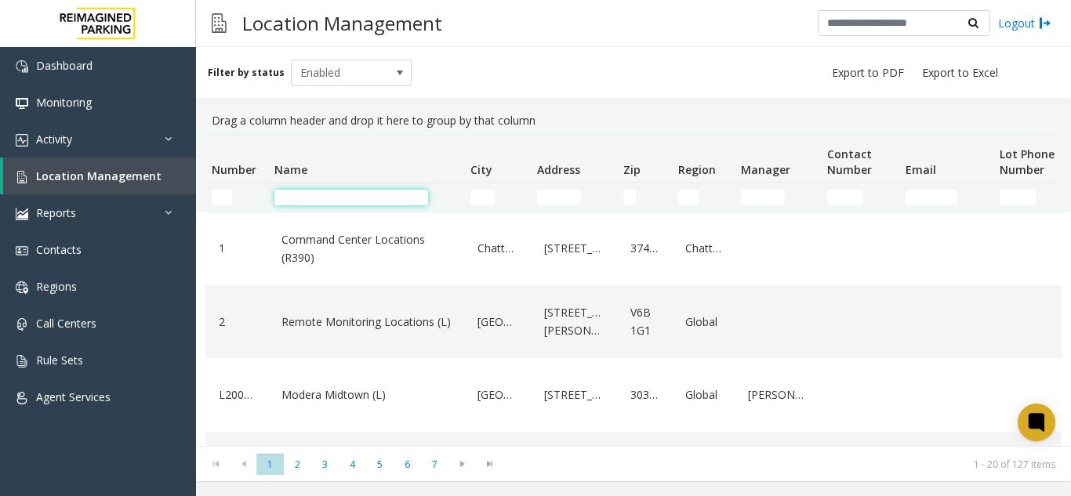
click at [325, 196] on input "Name Filter" at bounding box center [351, 198] width 154 height 16
click at [297, 203] on input "Name Filter" at bounding box center [351, 198] width 154 height 16
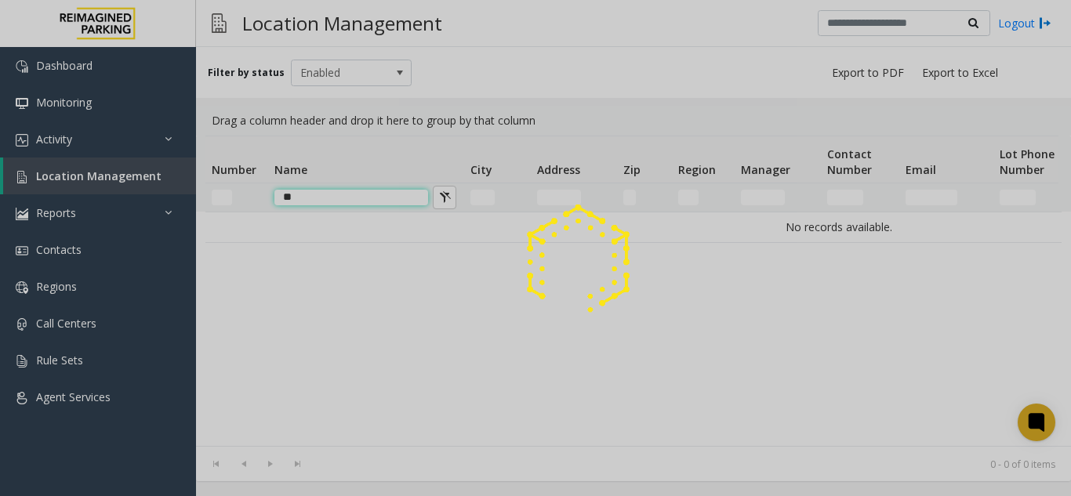
type input "*"
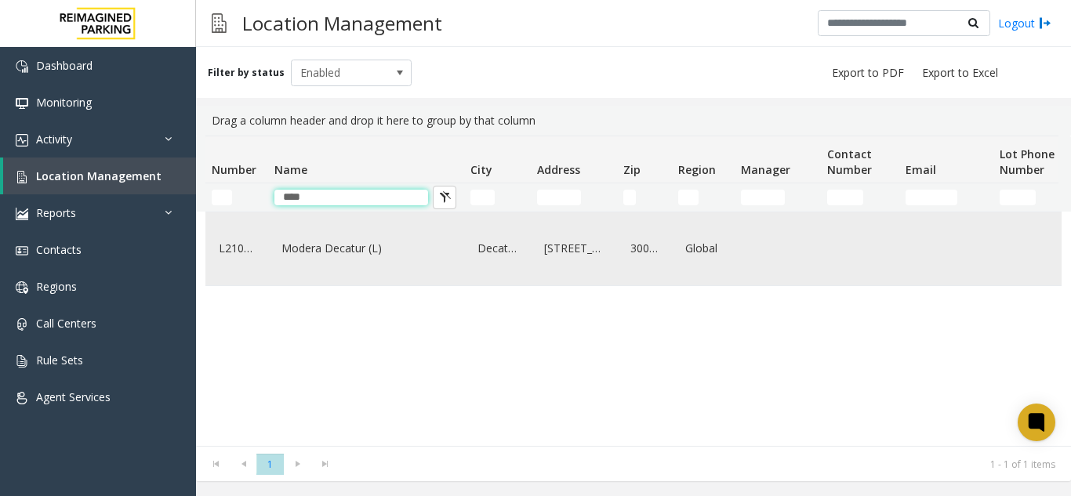
type input "****"
click at [388, 229] on div "Modera Decatur (L)" at bounding box center [366, 249] width 177 height 60
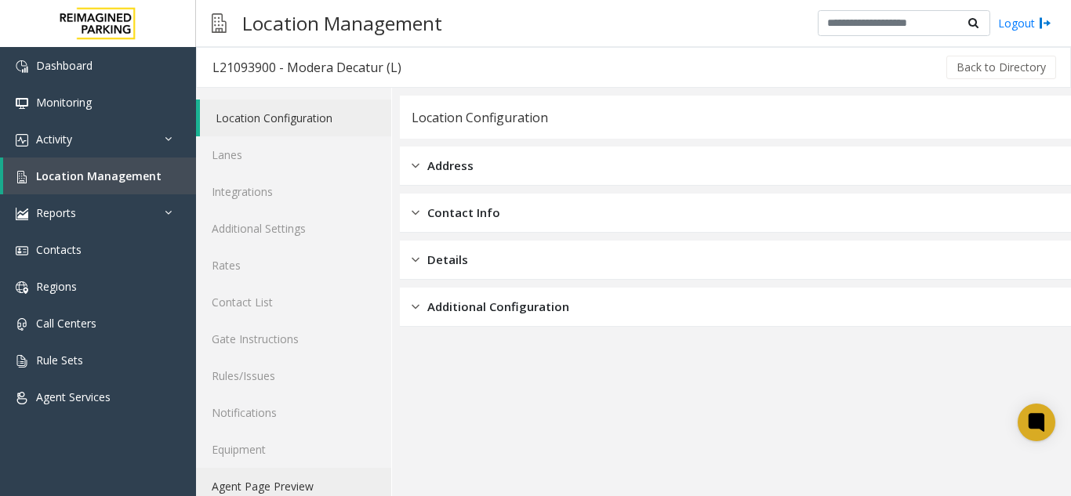
click at [249, 485] on link "Agent Page Preview" at bounding box center [293, 486] width 195 height 37
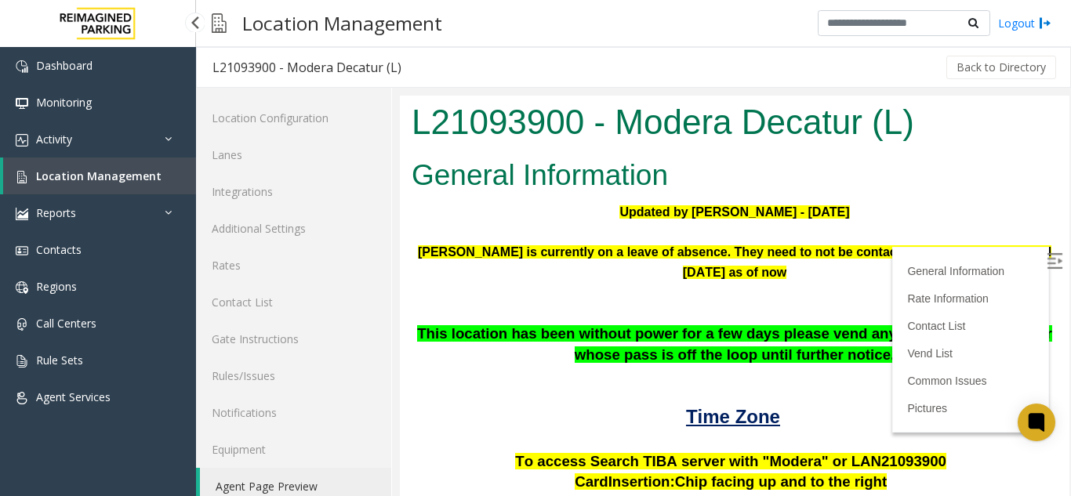
click at [110, 183] on span "Location Management" at bounding box center [98, 176] width 125 height 15
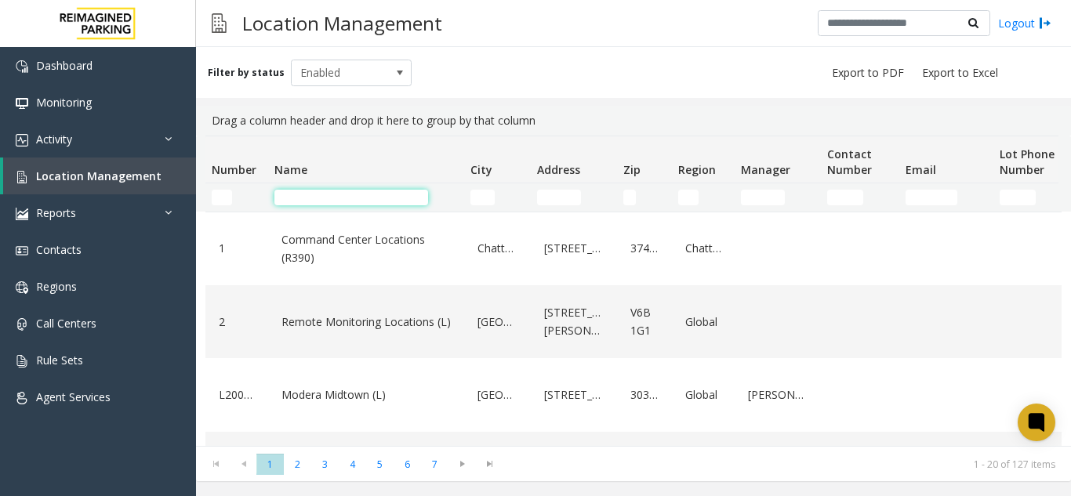
click at [292, 200] on input "Name Filter" at bounding box center [351, 198] width 154 height 16
click at [291, 202] on input "Name Filter" at bounding box center [351, 198] width 154 height 16
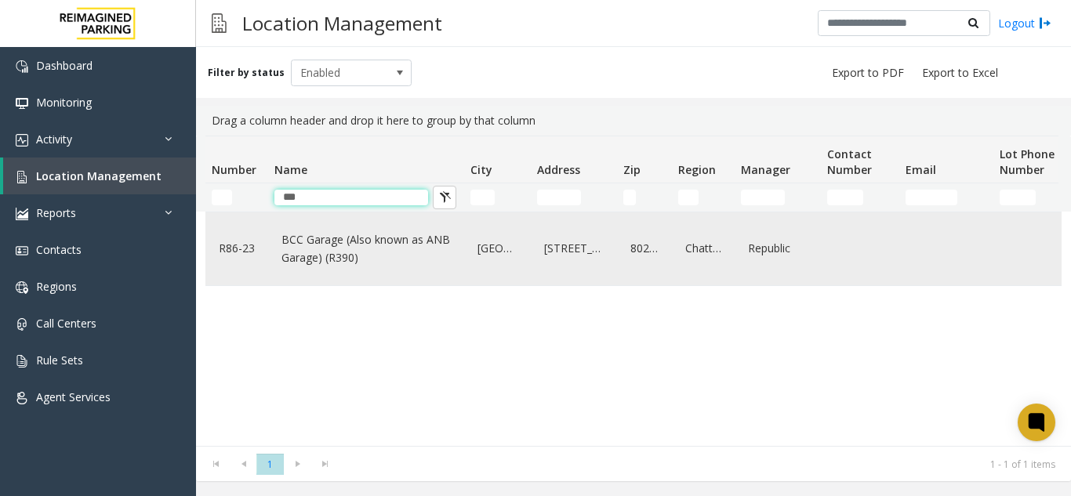
type input "***"
click at [330, 252] on link "BCC Garage (Also known as ANB Garage) (R390)" at bounding box center [366, 248] width 177 height 43
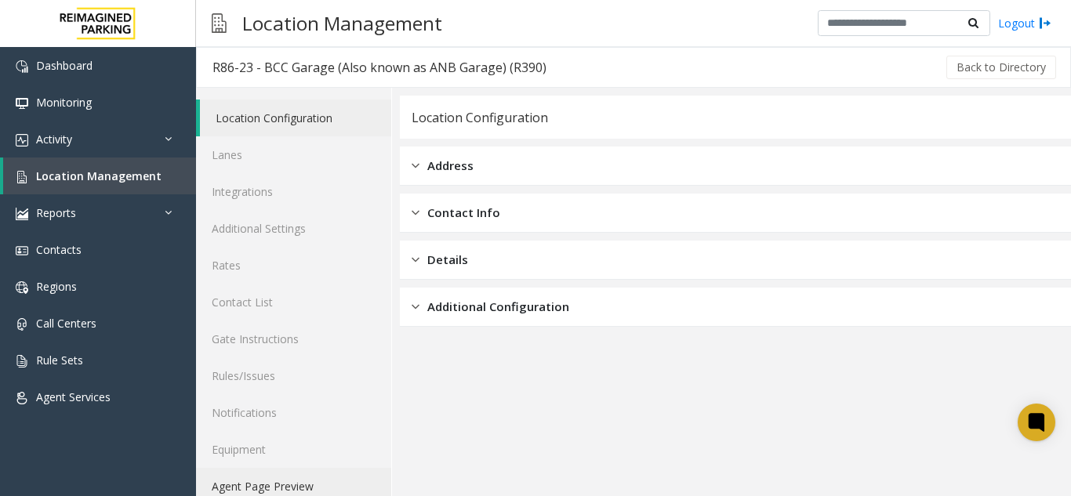
click at [283, 490] on link "Agent Page Preview" at bounding box center [293, 486] width 195 height 37
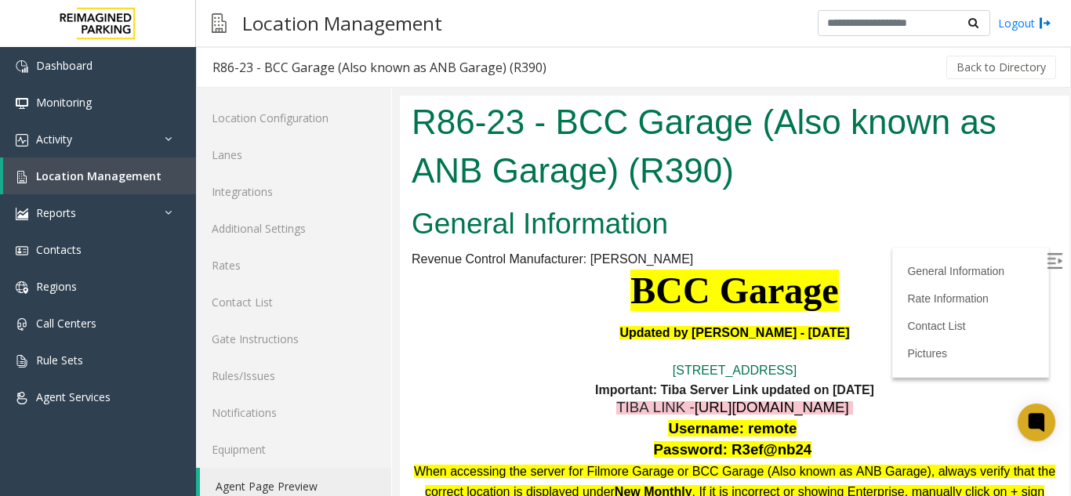
click at [1047, 263] on img at bounding box center [1055, 261] width 16 height 16
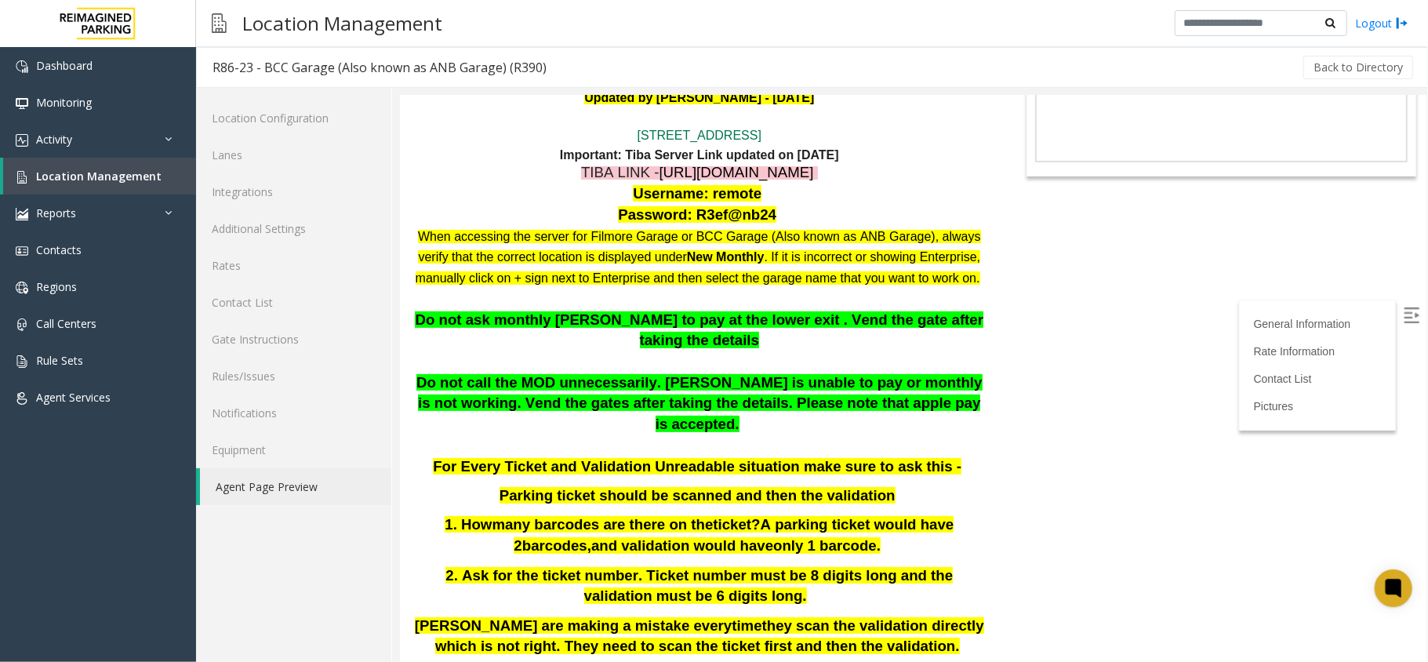
scroll to position [213, 0]
